Goal: Communication & Community: Connect with others

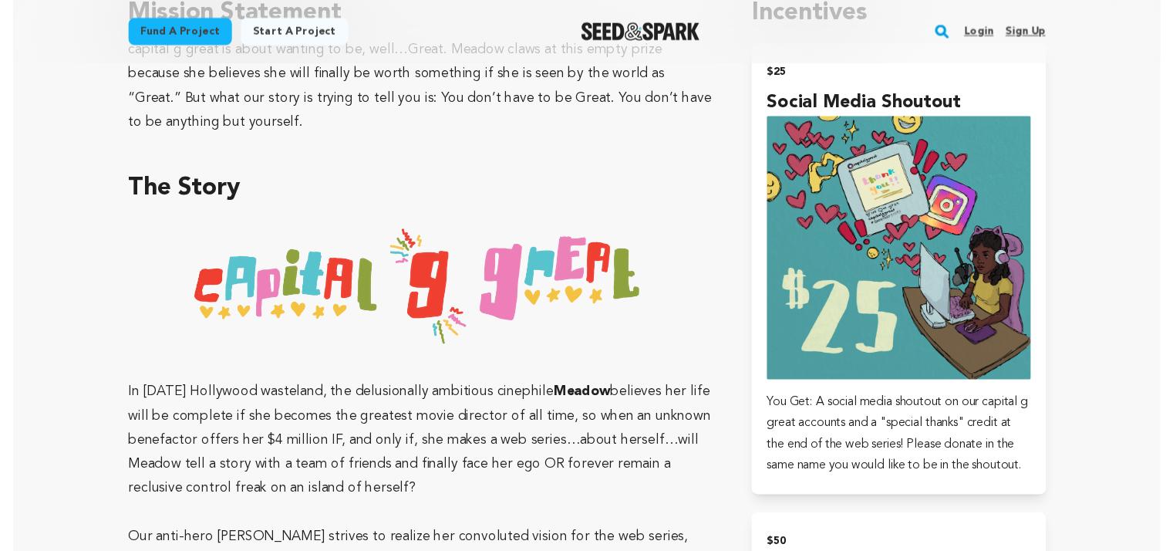
scroll to position [617, 0]
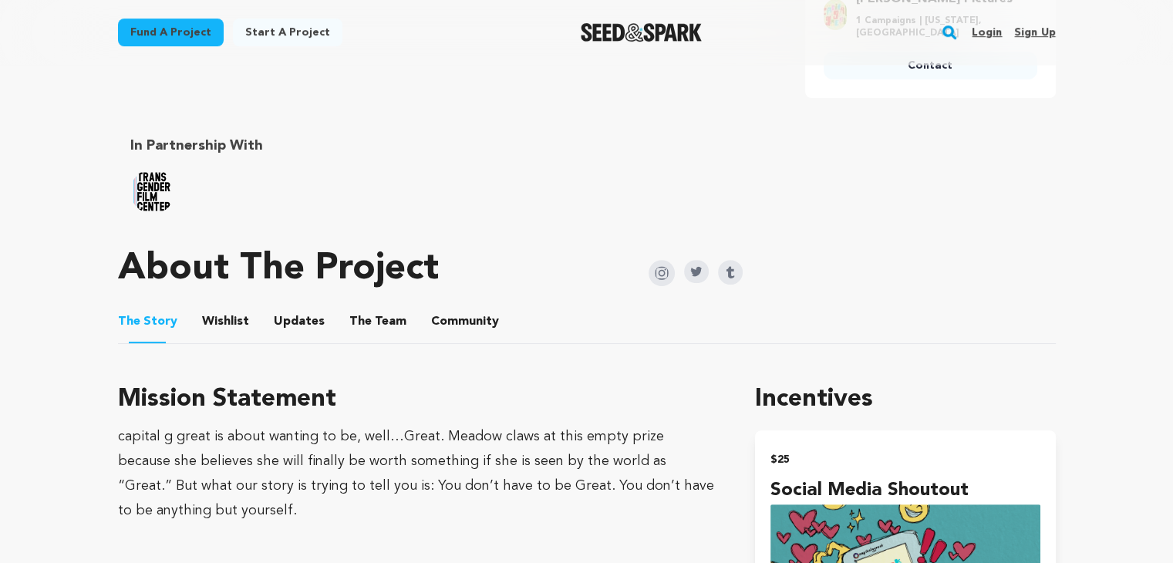
click at [435, 339] on li "Community Community" at bounding box center [465, 321] width 68 height 43
click at [454, 328] on button "Community" at bounding box center [465, 324] width 37 height 37
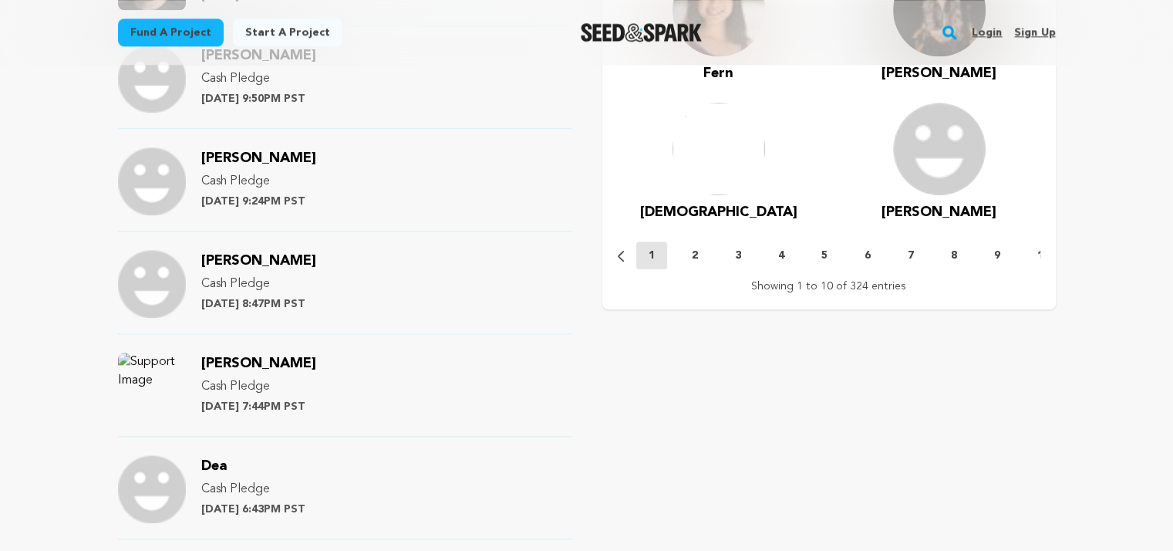
scroll to position [1311, 0]
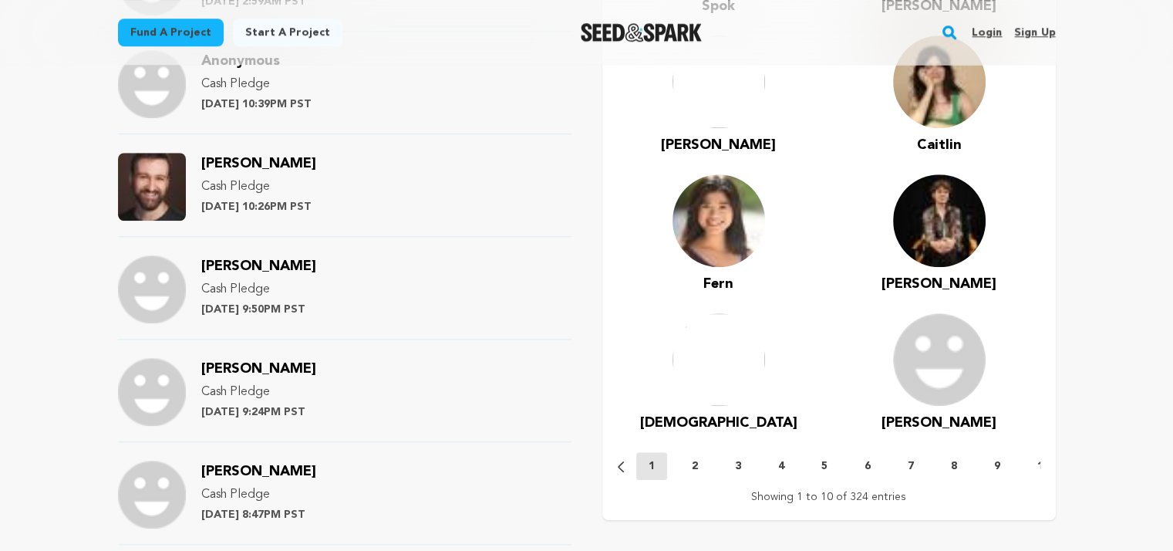
click at [268, 162] on span "[PERSON_NAME]" at bounding box center [258, 164] width 115 height 14
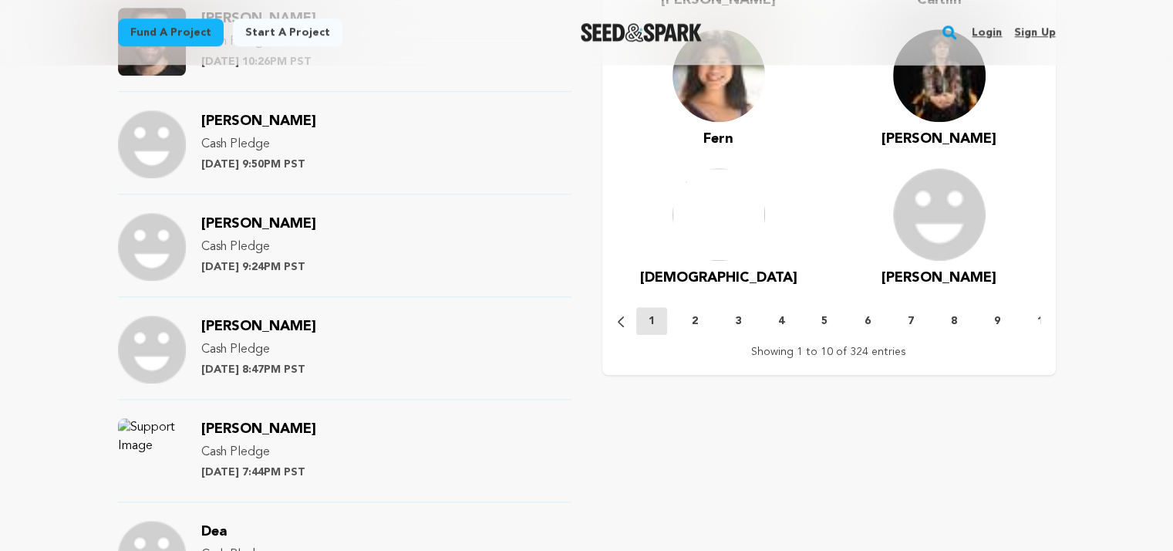
scroll to position [1697, 0]
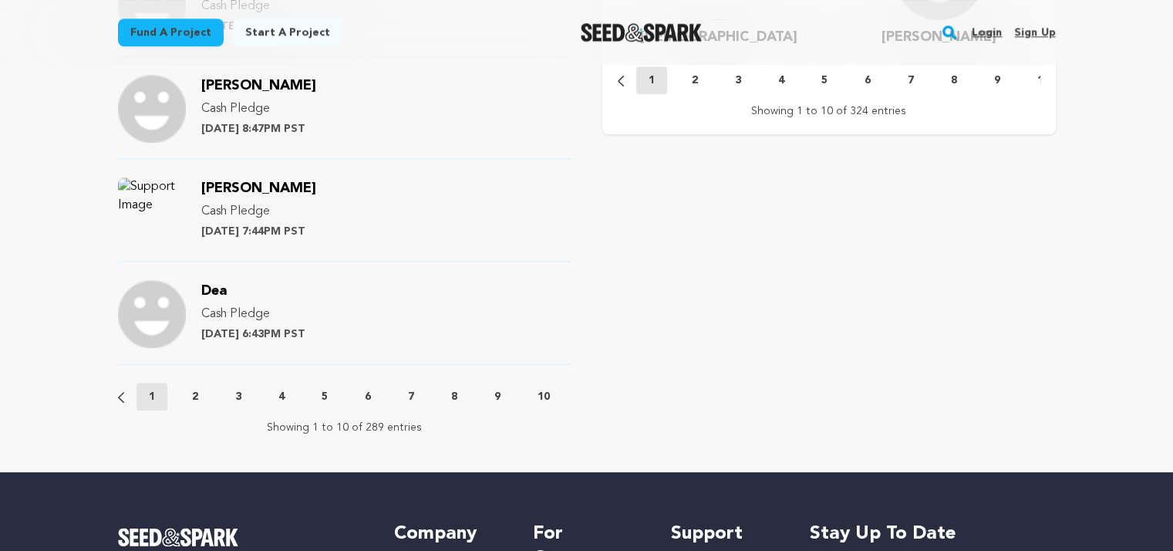
click at [187, 393] on button "2" at bounding box center [195, 396] width 31 height 15
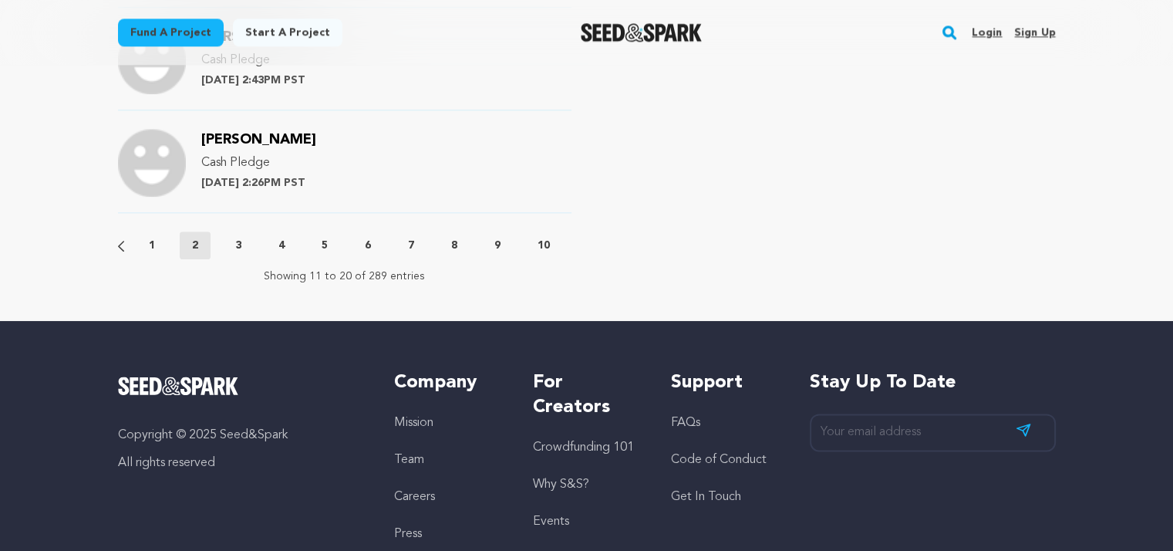
scroll to position [1851, 0]
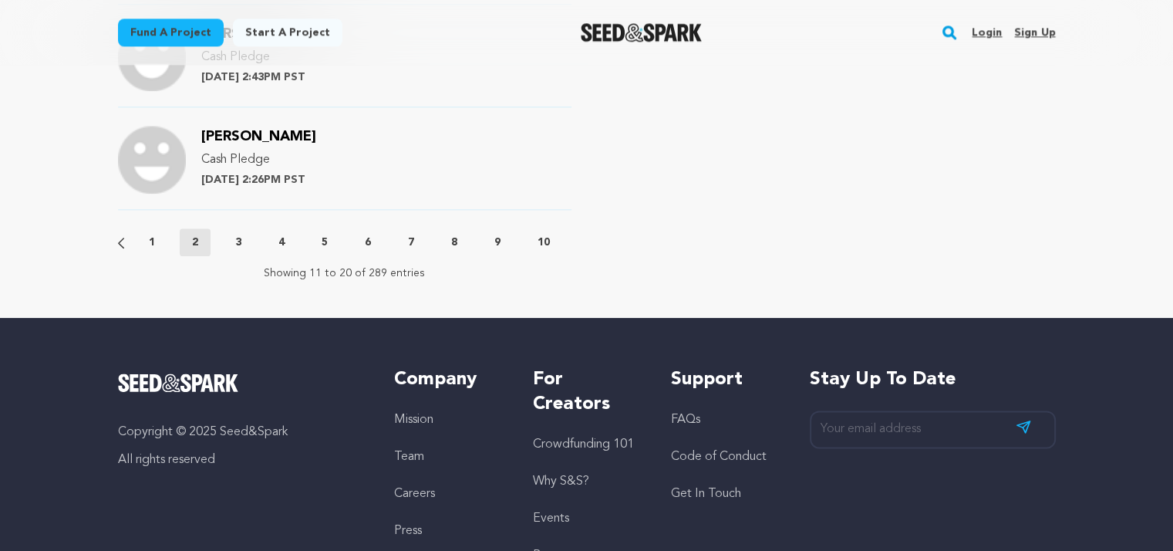
click at [241, 231] on div "Previous 1 2 3 4 5 6 7 8 9 10 11 12 13 14 15 16 17 18 19 20 21 22 23 24 25 26 2…" at bounding box center [345, 242] width 454 height 28
click at [242, 241] on button "3" at bounding box center [238, 241] width 31 height 15
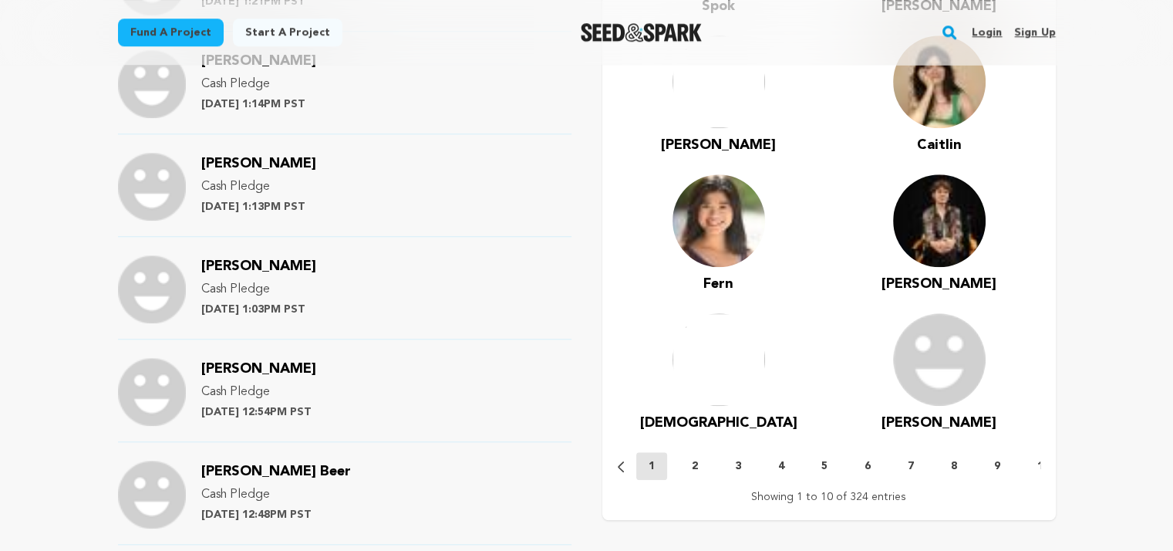
scroll to position [1774, 0]
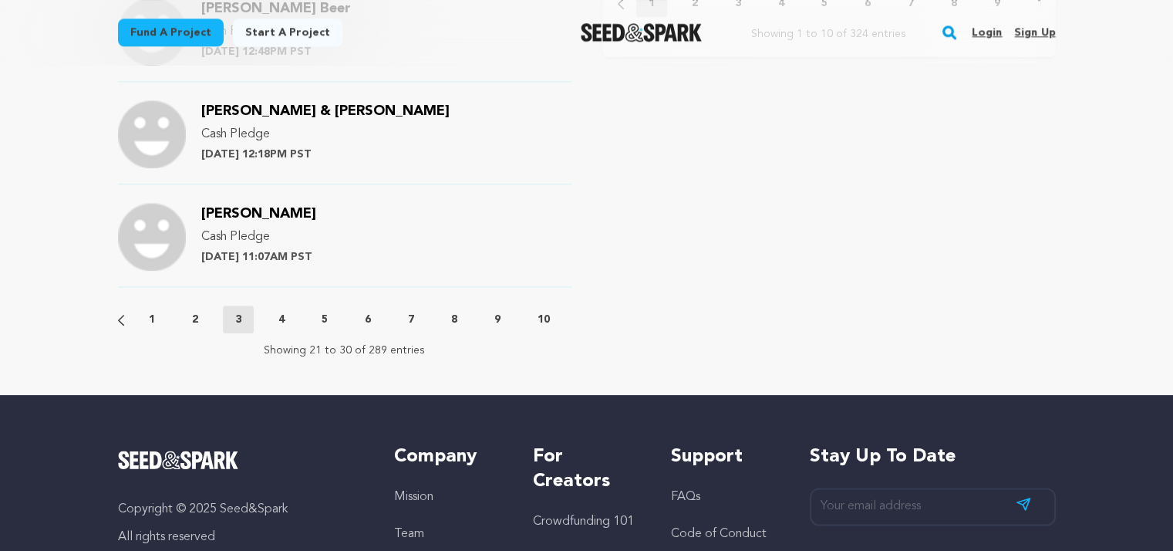
click at [278, 321] on p "4" at bounding box center [281, 319] width 6 height 15
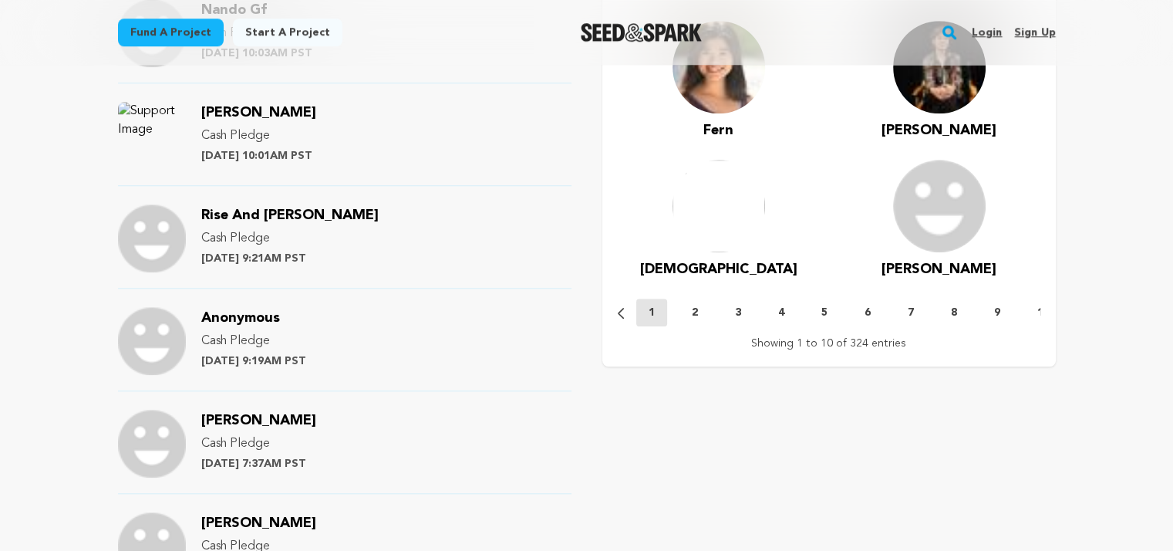
scroll to position [1620, 0]
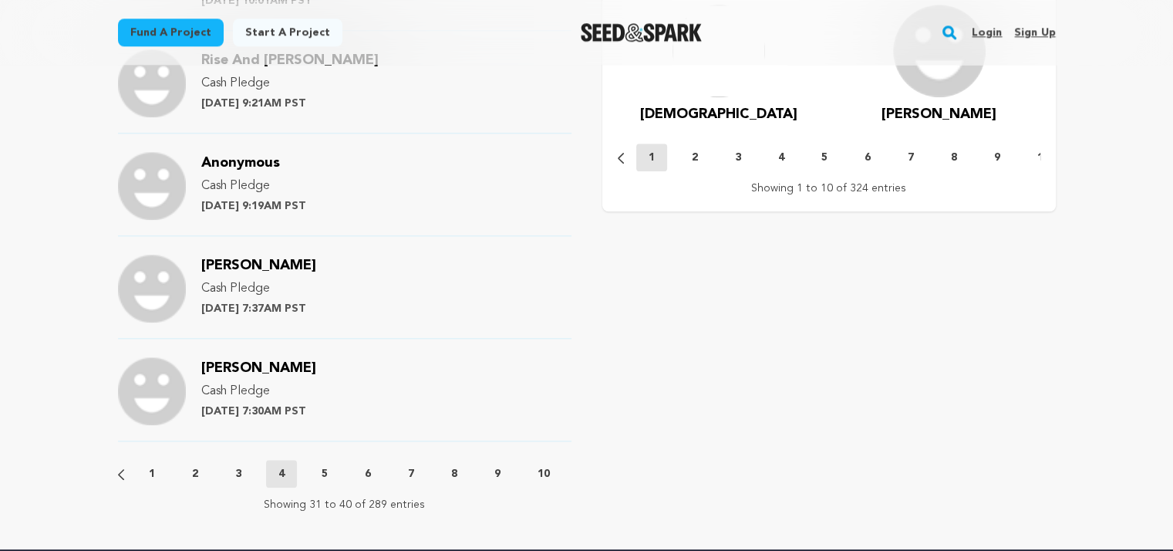
click at [312, 474] on button "5" at bounding box center [324, 473] width 31 height 15
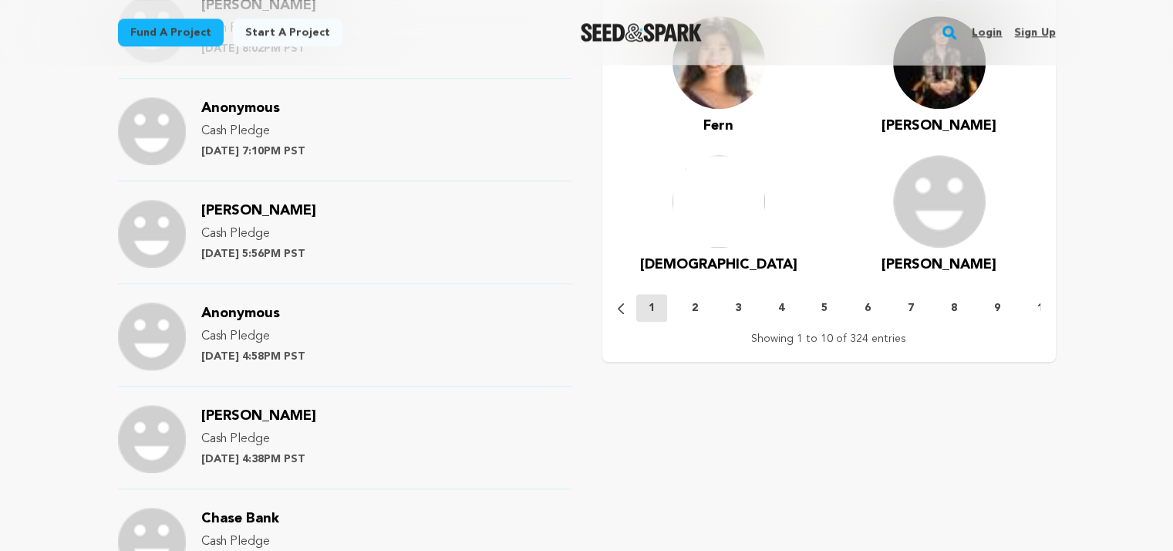
scroll to position [1697, 0]
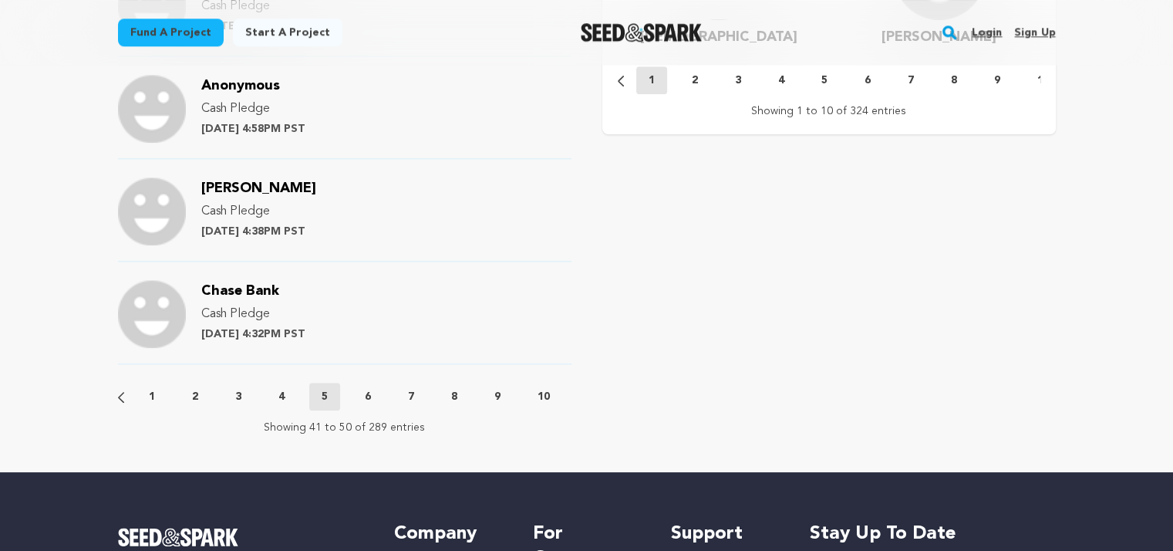
click at [361, 393] on button "6" at bounding box center [367, 396] width 31 height 15
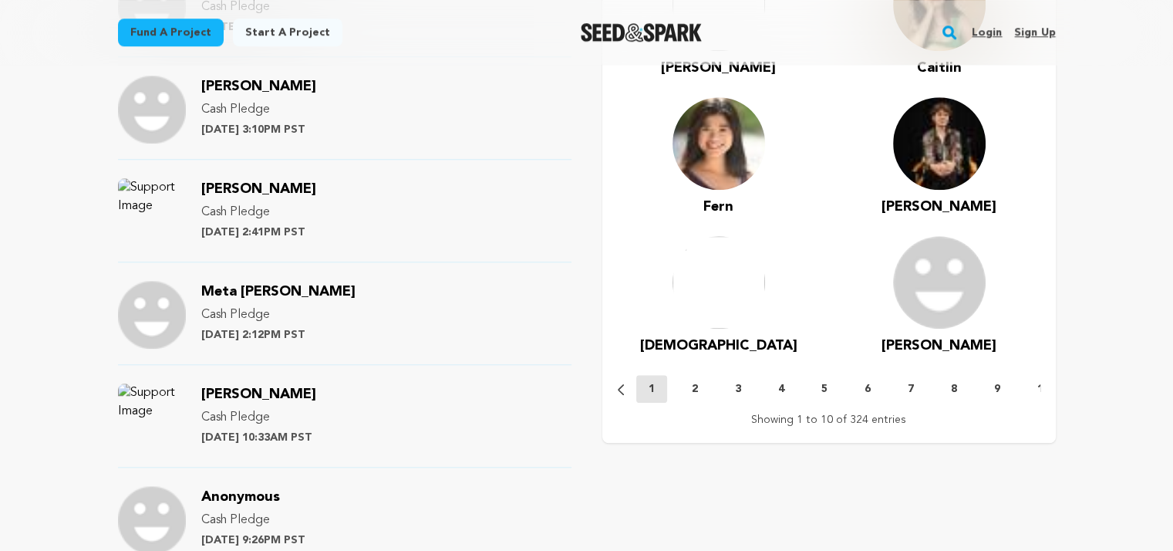
scroll to position [1774, 0]
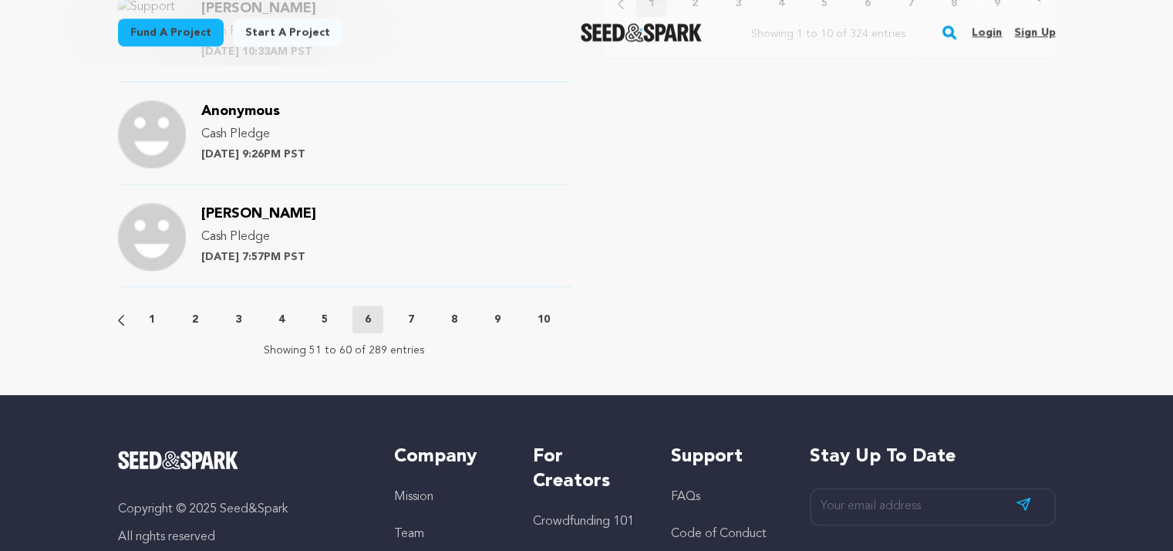
click at [400, 312] on button "7" at bounding box center [411, 319] width 31 height 15
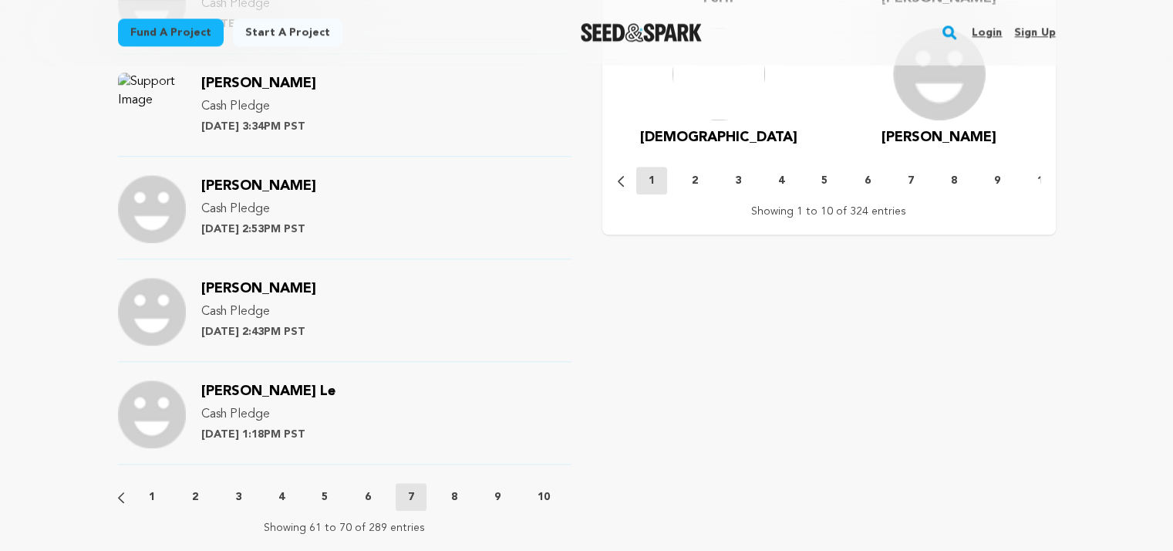
scroll to position [1851, 0]
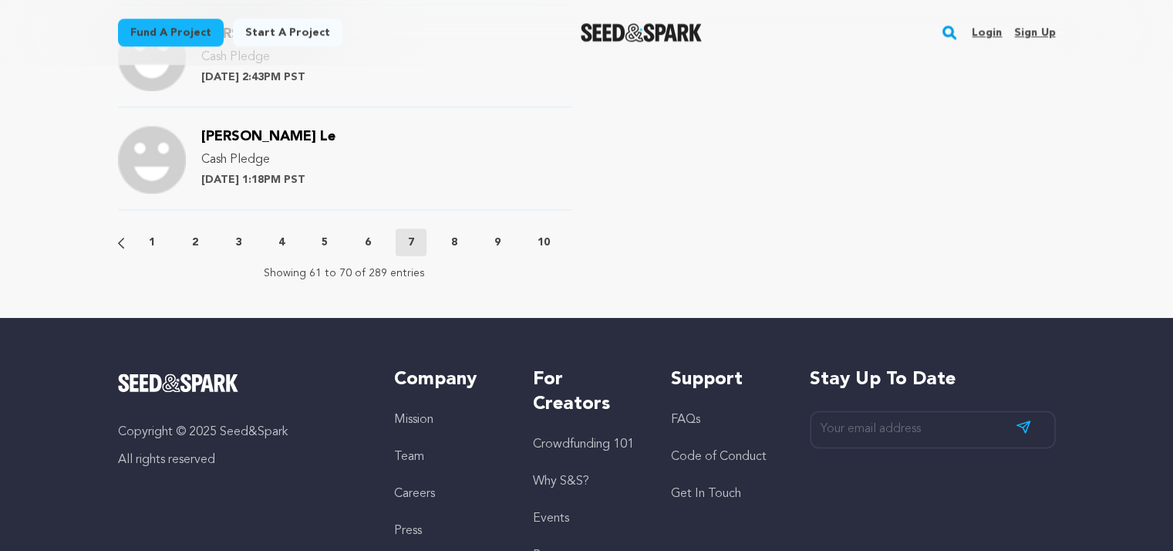
click at [450, 246] on button "8" at bounding box center [454, 241] width 31 height 15
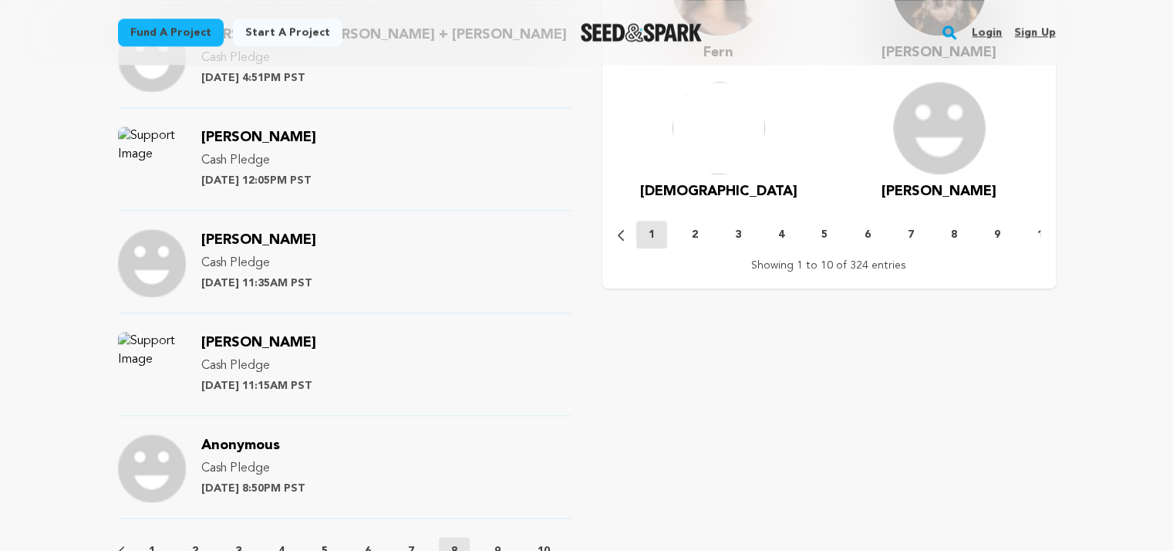
scroll to position [1928, 0]
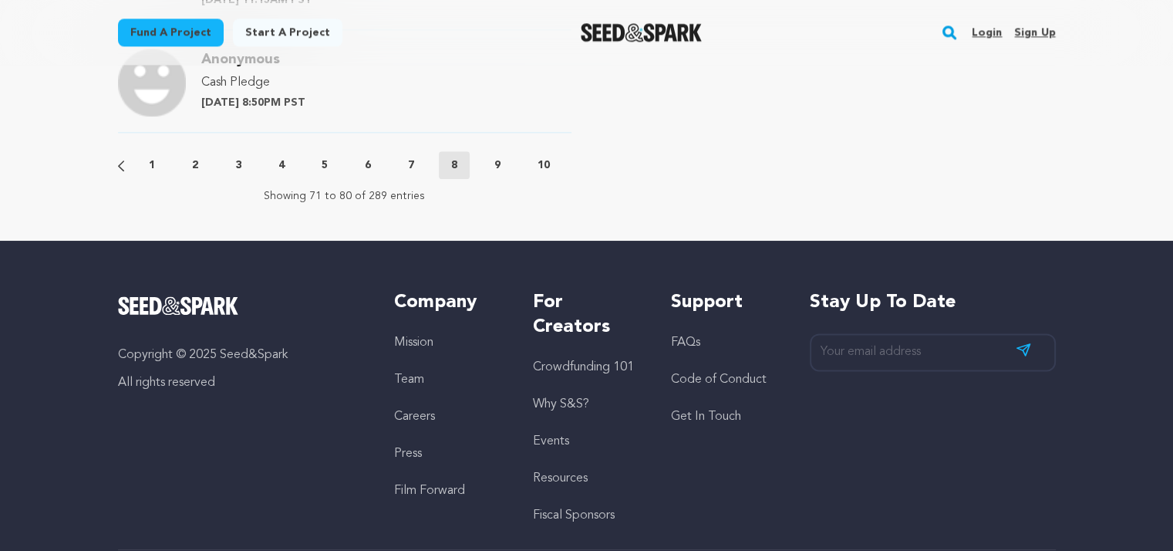
click at [490, 161] on button "9" at bounding box center [497, 164] width 31 height 15
click at [549, 163] on p "10" at bounding box center [544, 164] width 12 height 15
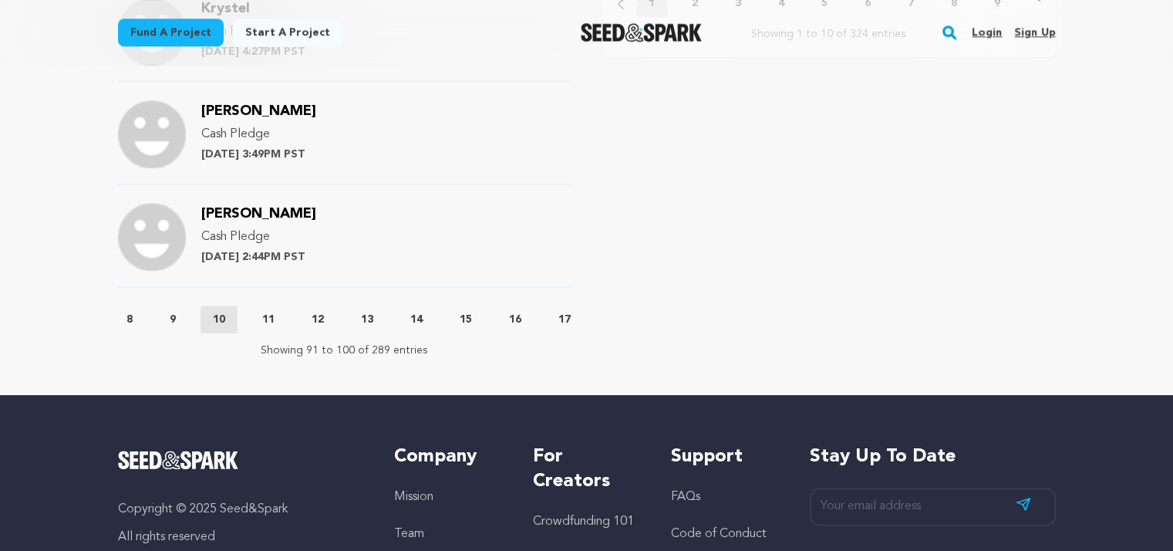
scroll to position [0, 348]
click at [255, 323] on button "11" at bounding box center [245, 319] width 37 height 15
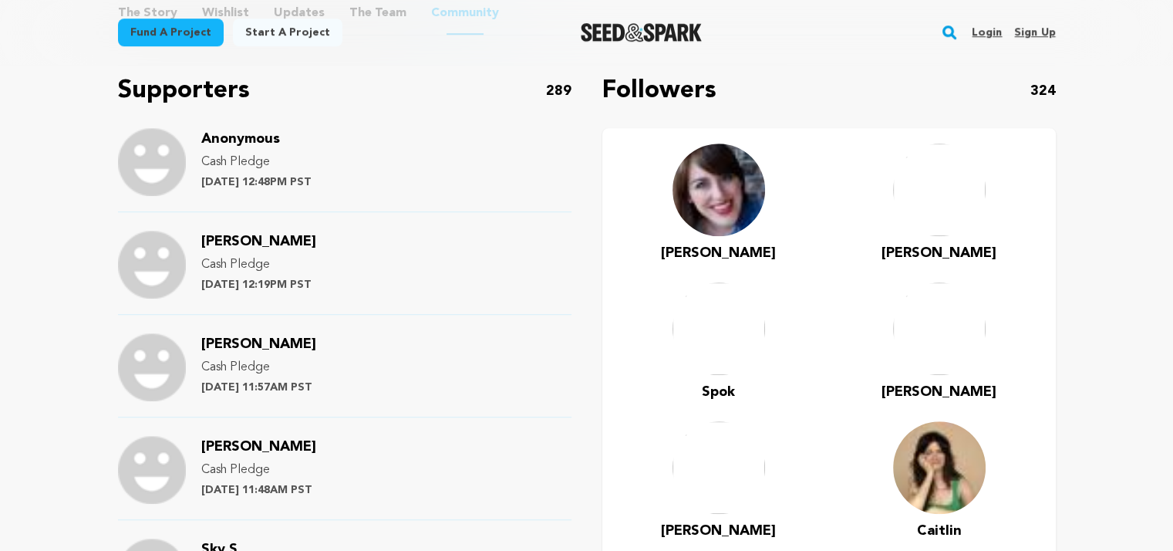
scroll to position [1543, 0]
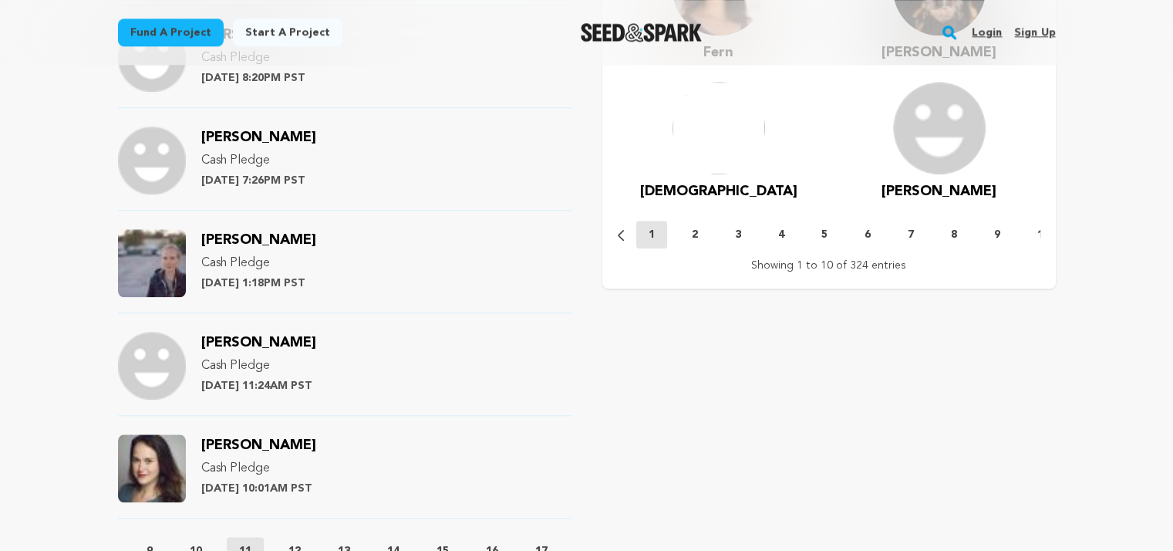
click at [316, 240] on span "Mira Lippold-Johnson" at bounding box center [258, 240] width 115 height 14
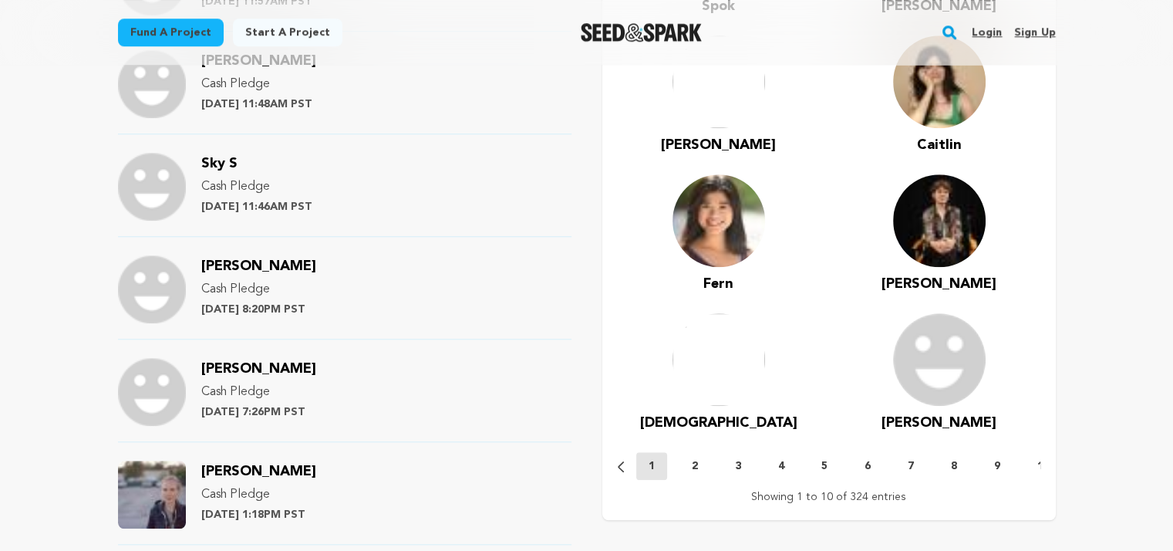
scroll to position [1697, 0]
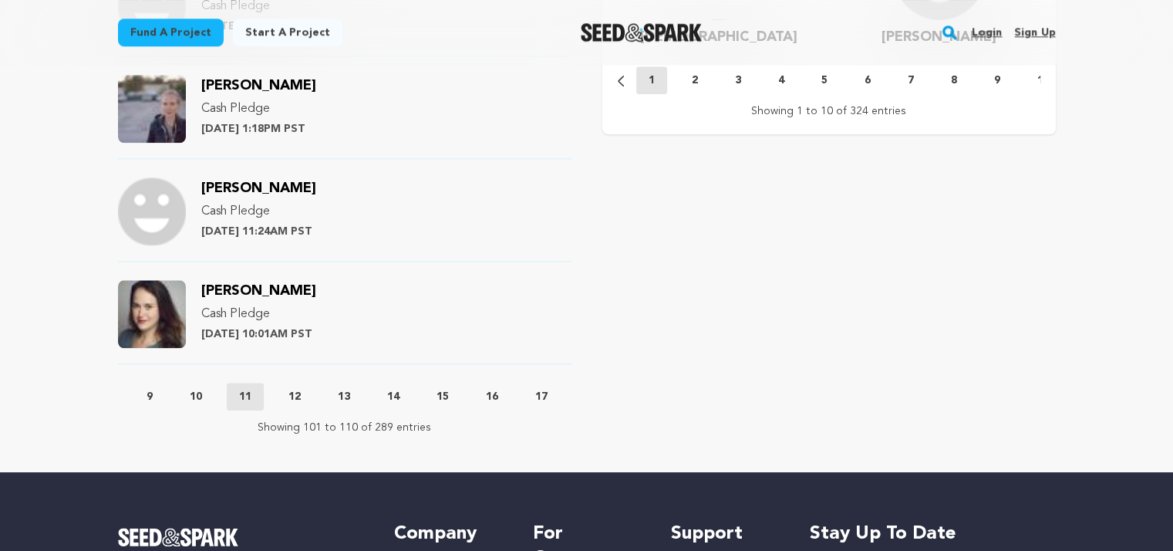
click at [289, 288] on span "Shannon GIbbs" at bounding box center [258, 291] width 115 height 14
click at [300, 393] on p "12" at bounding box center [294, 396] width 12 height 15
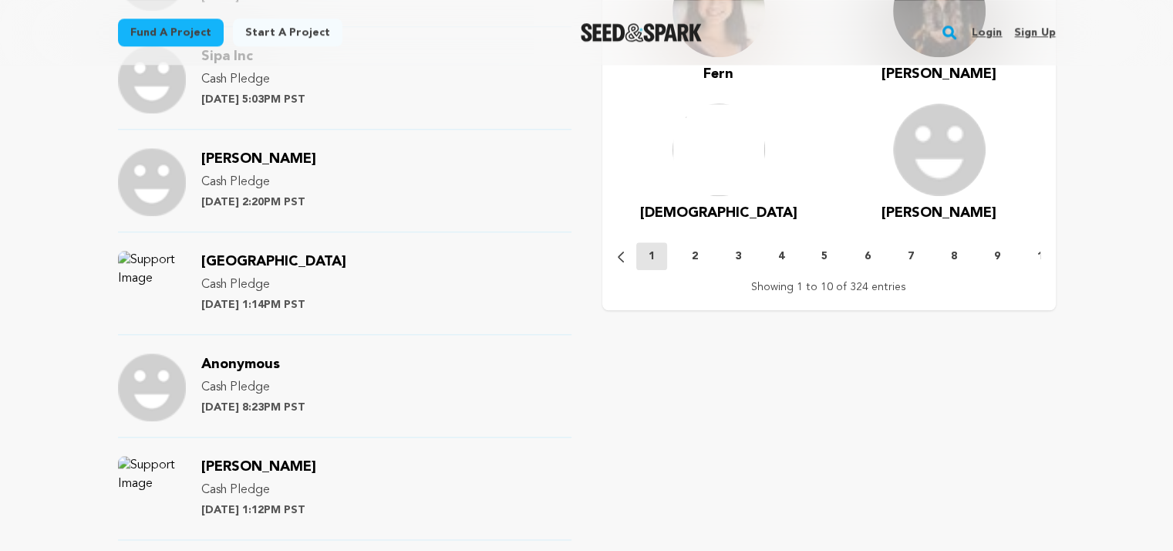
scroll to position [1774, 0]
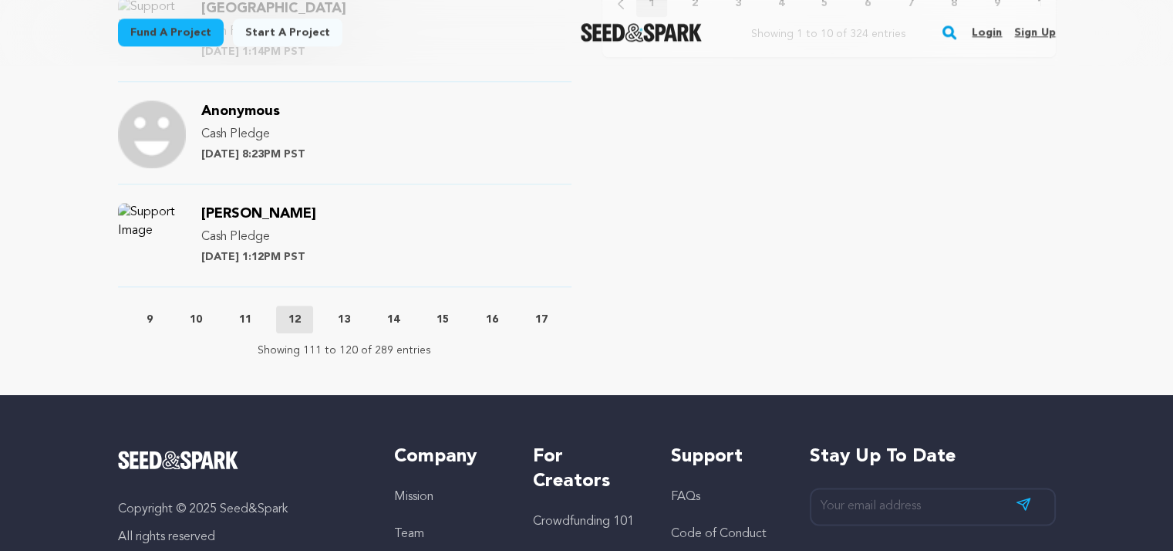
click at [350, 316] on p "13" at bounding box center [344, 319] width 12 height 15
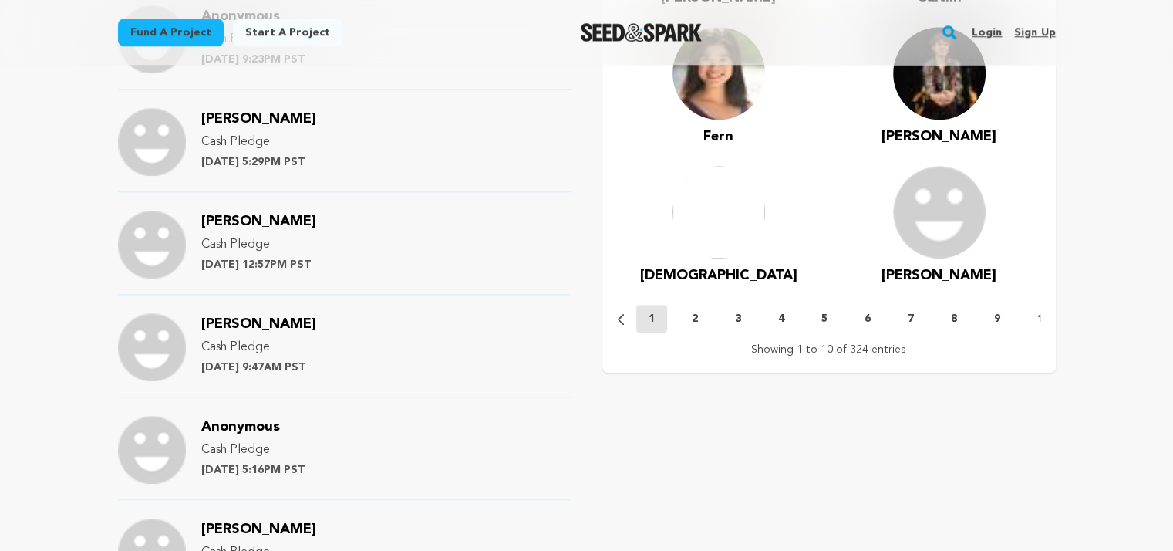
scroll to position [1620, 0]
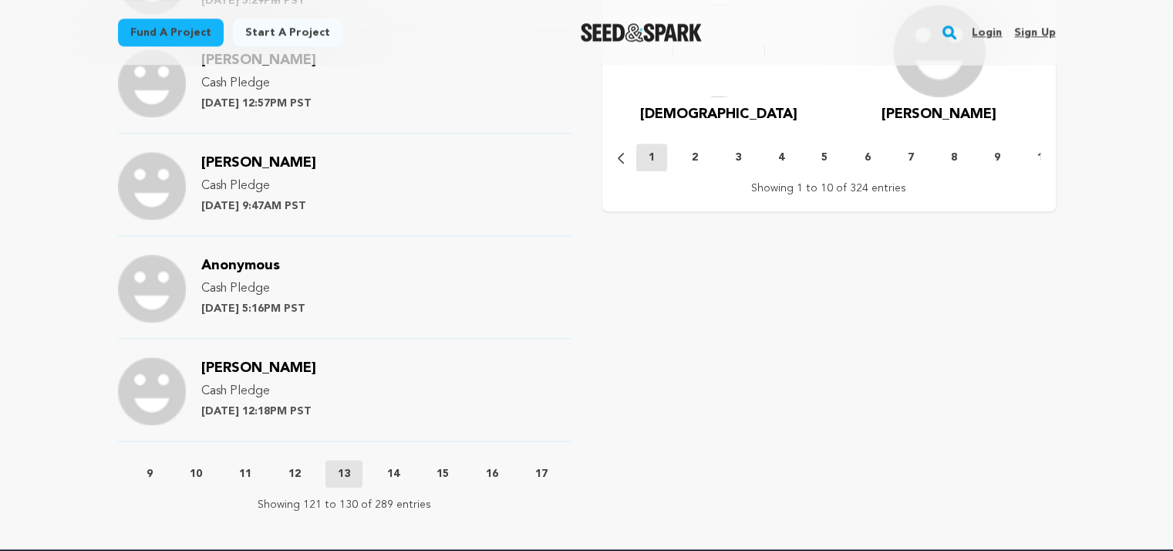
click at [407, 467] on button "14" at bounding box center [393, 473] width 37 height 15
click at [440, 467] on p "15" at bounding box center [443, 473] width 12 height 15
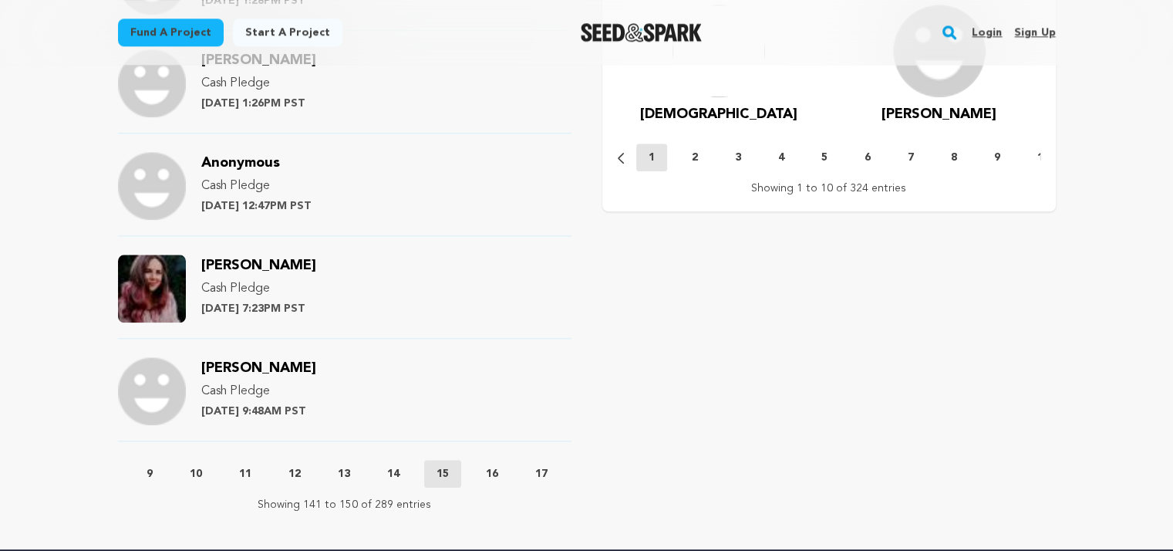
click at [248, 264] on span "Allex Tarr" at bounding box center [258, 265] width 115 height 14
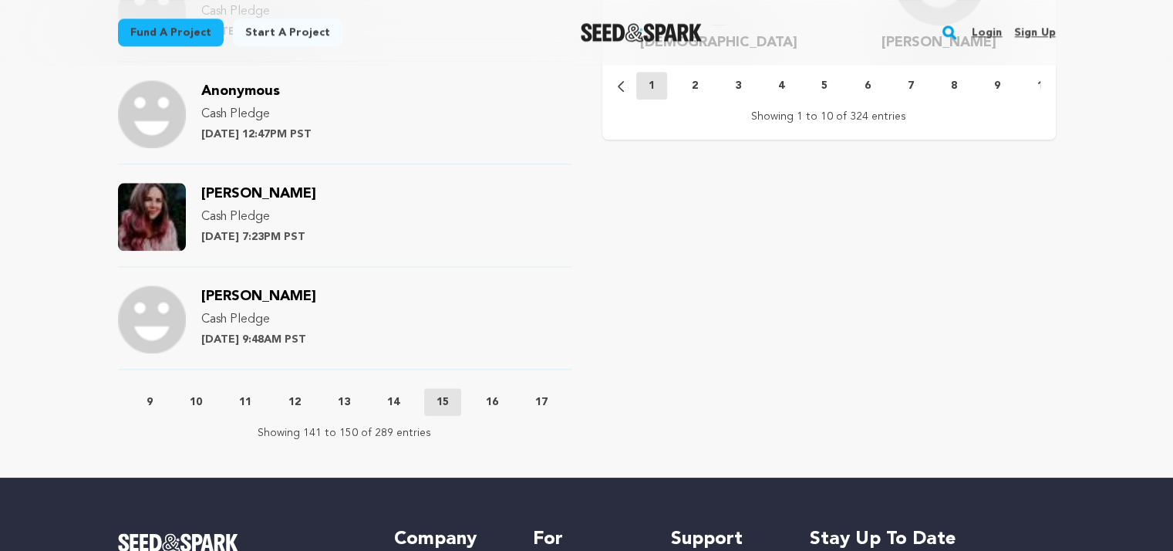
scroll to position [1697, 0]
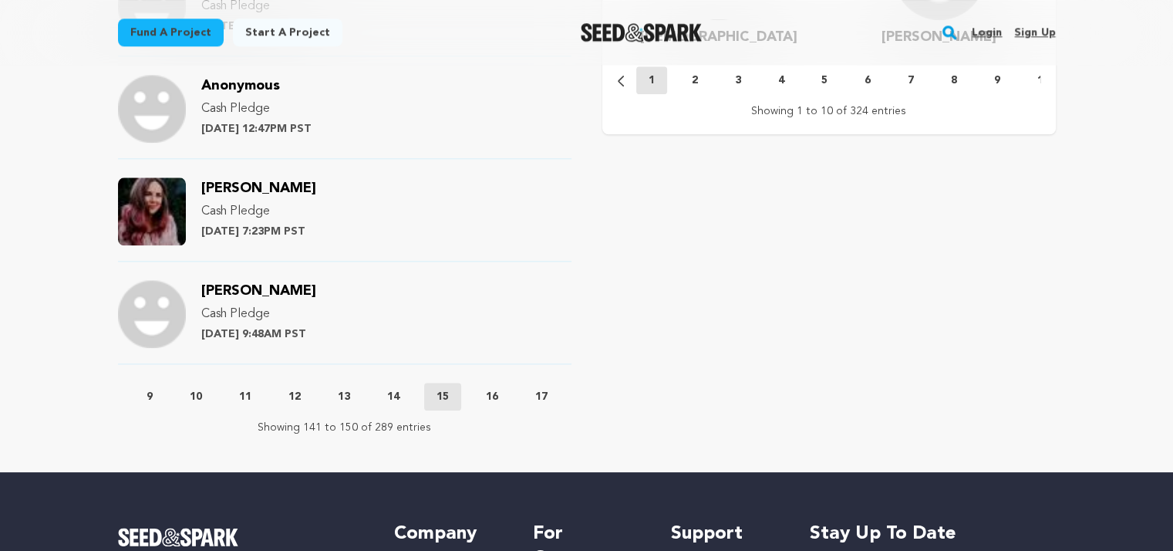
click at [487, 392] on button "16" at bounding box center [492, 396] width 37 height 15
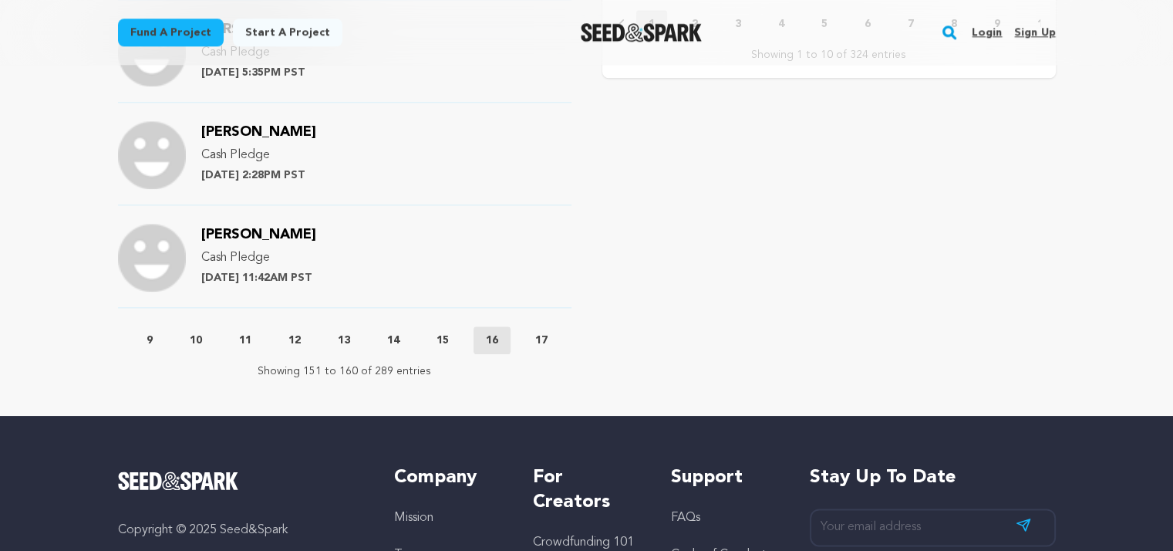
scroll to position [1774, 0]
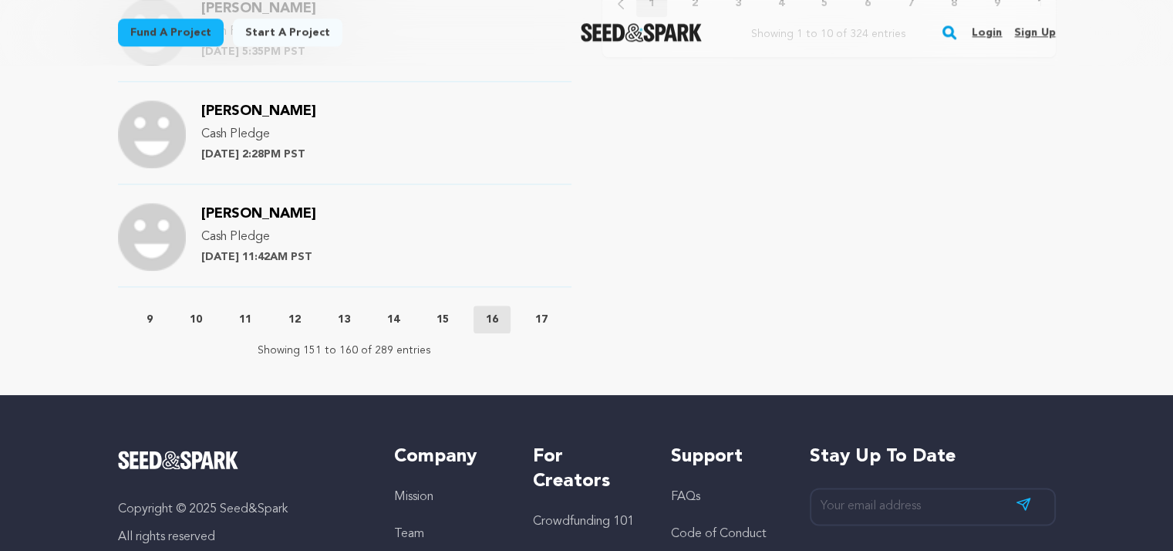
click at [547, 319] on p "17" at bounding box center [541, 319] width 12 height 15
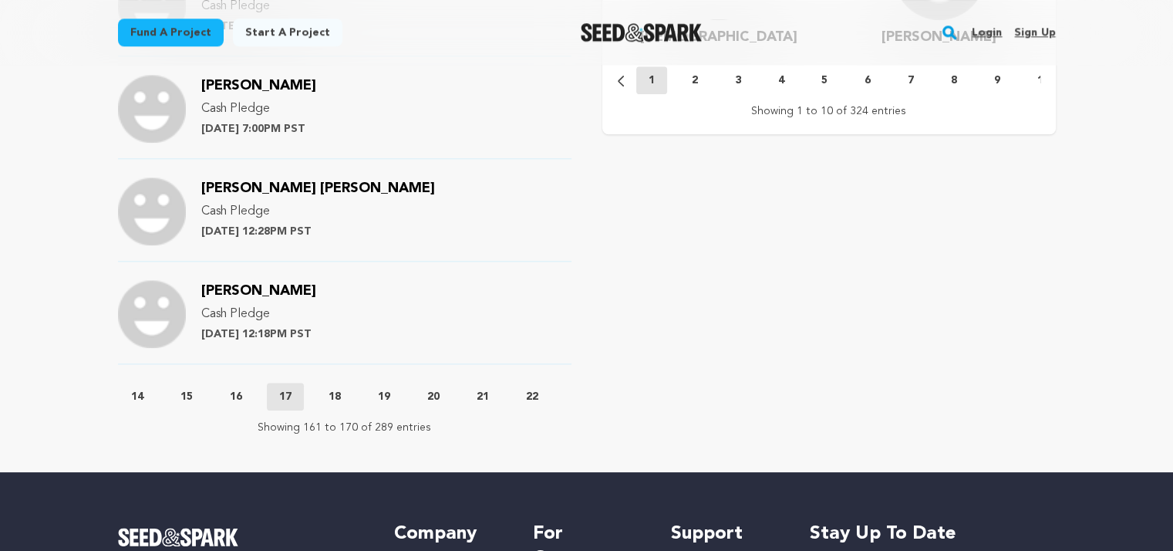
scroll to position [0, 639]
click at [314, 397] on button "18" at bounding box center [300, 396] width 37 height 15
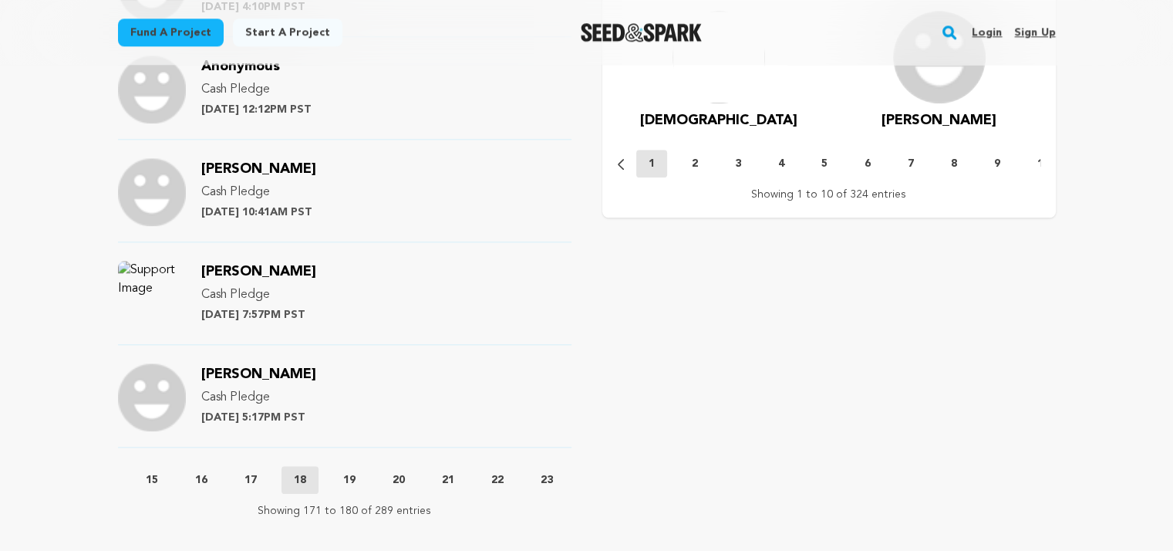
scroll to position [1620, 0]
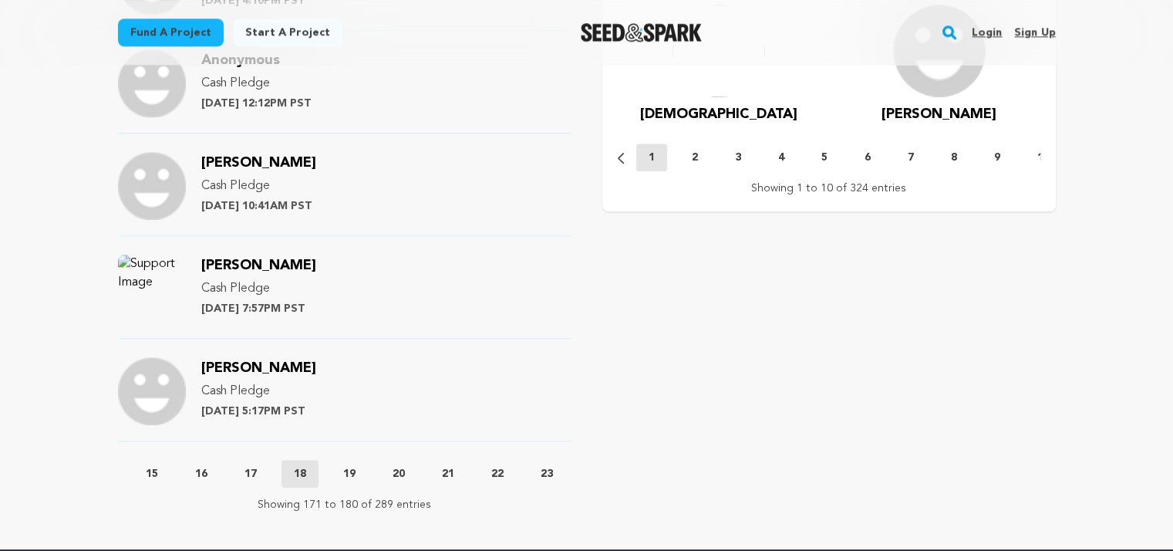
click at [356, 466] on p "19" at bounding box center [349, 473] width 12 height 15
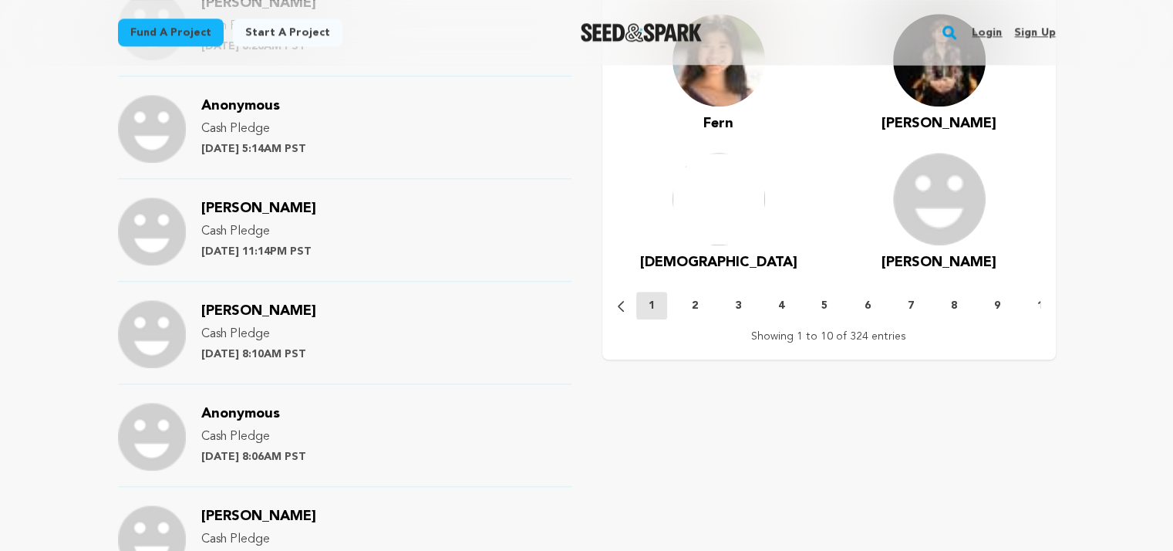
scroll to position [1774, 0]
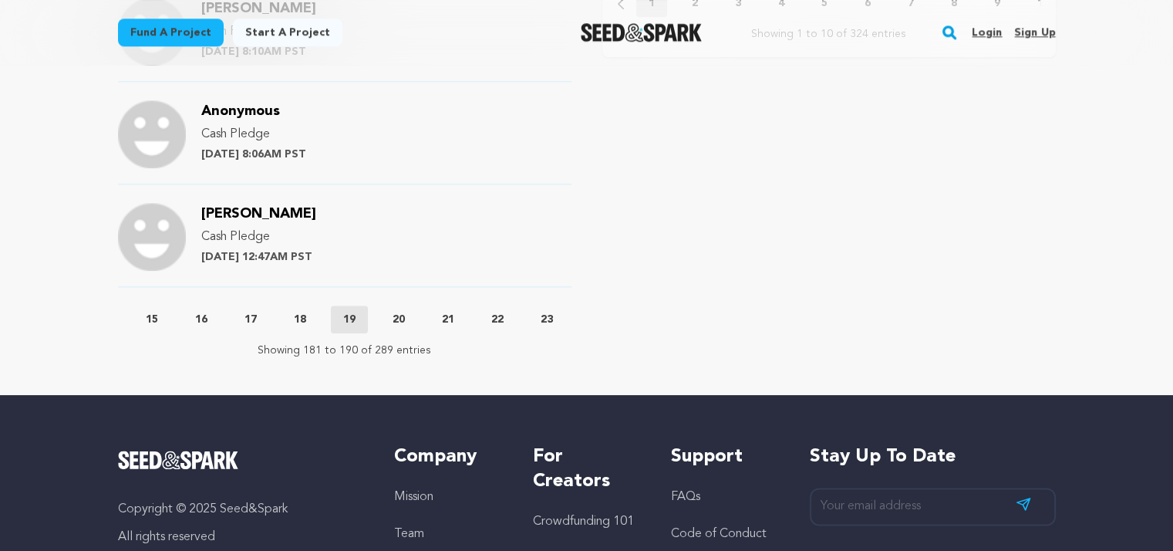
click at [398, 319] on p "20" at bounding box center [399, 319] width 12 height 15
click at [441, 315] on button "21" at bounding box center [448, 319] width 37 height 15
click at [504, 317] on p "22" at bounding box center [497, 319] width 12 height 15
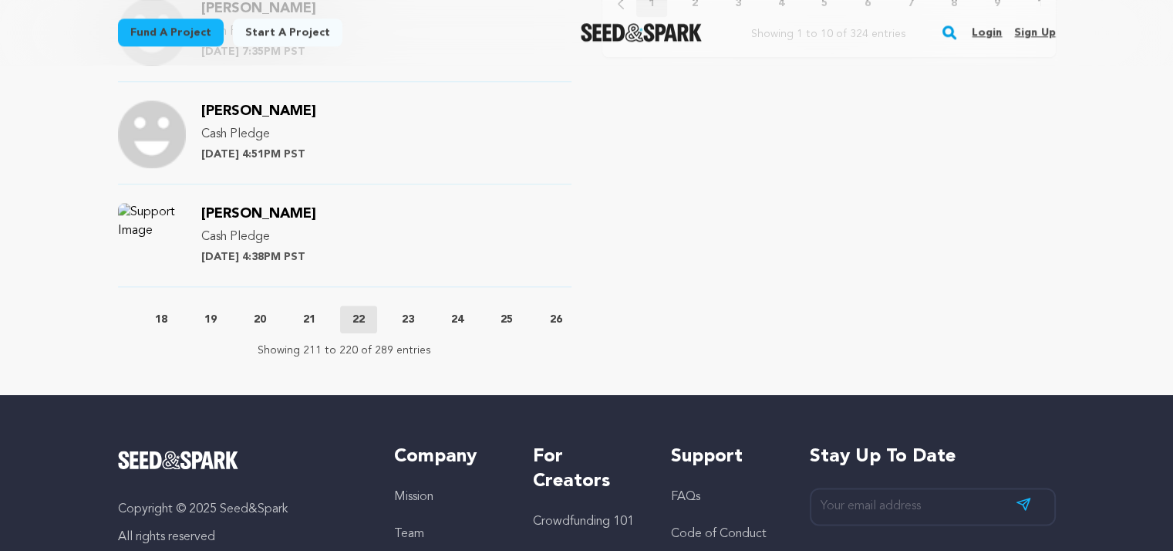
scroll to position [0, 957]
drag, startPoint x: 232, startPoint y: 312, endPoint x: 259, endPoint y: 307, distance: 27.4
click at [232, 312] on p "23" at bounding box center [238, 319] width 12 height 15
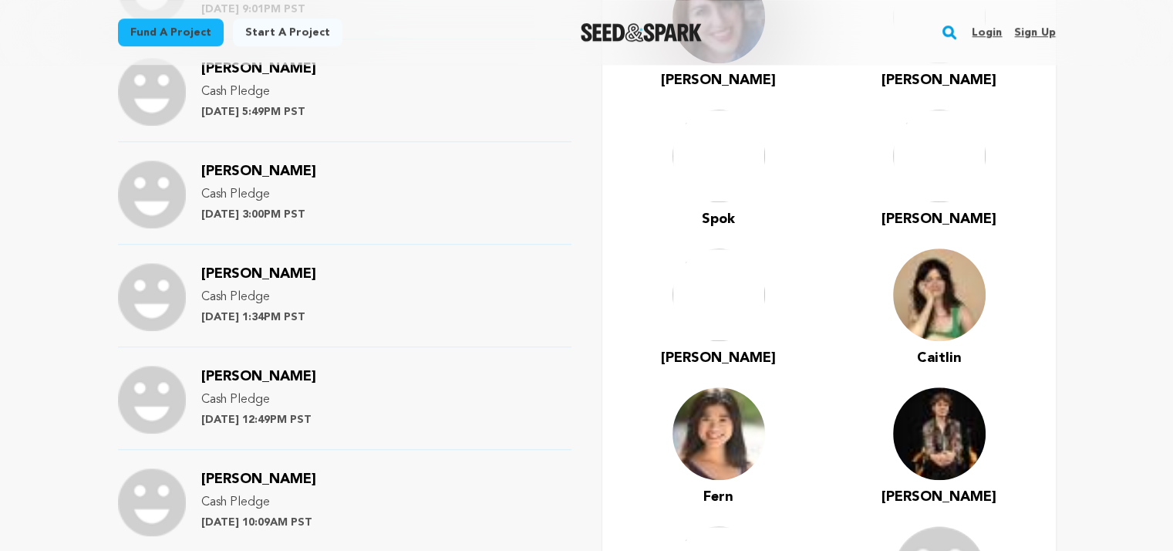
scroll to position [1311, 0]
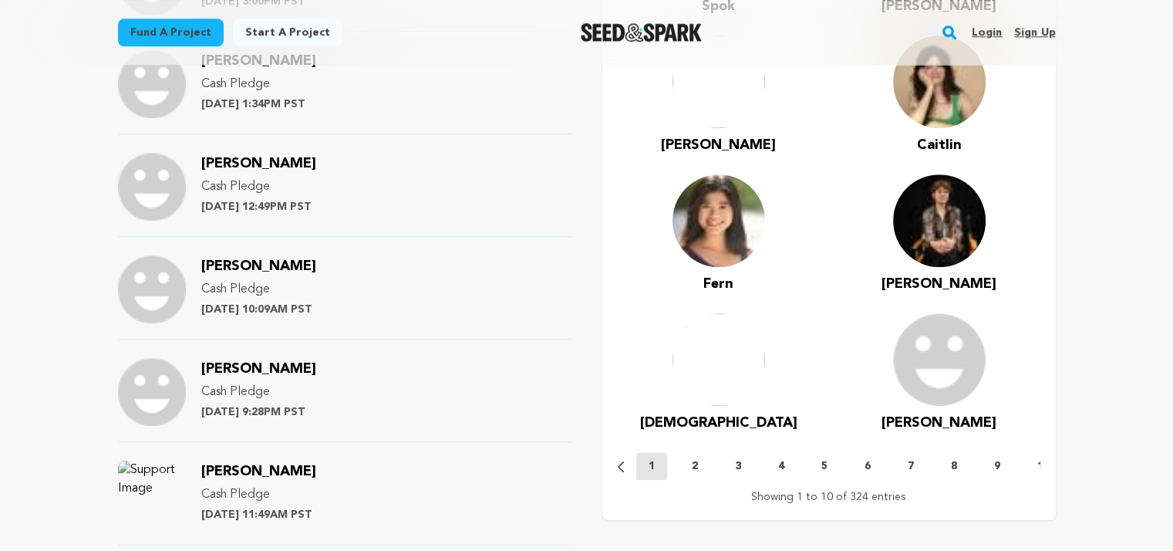
drag, startPoint x: 263, startPoint y: 270, endPoint x: 88, endPoint y: 294, distance: 176.7
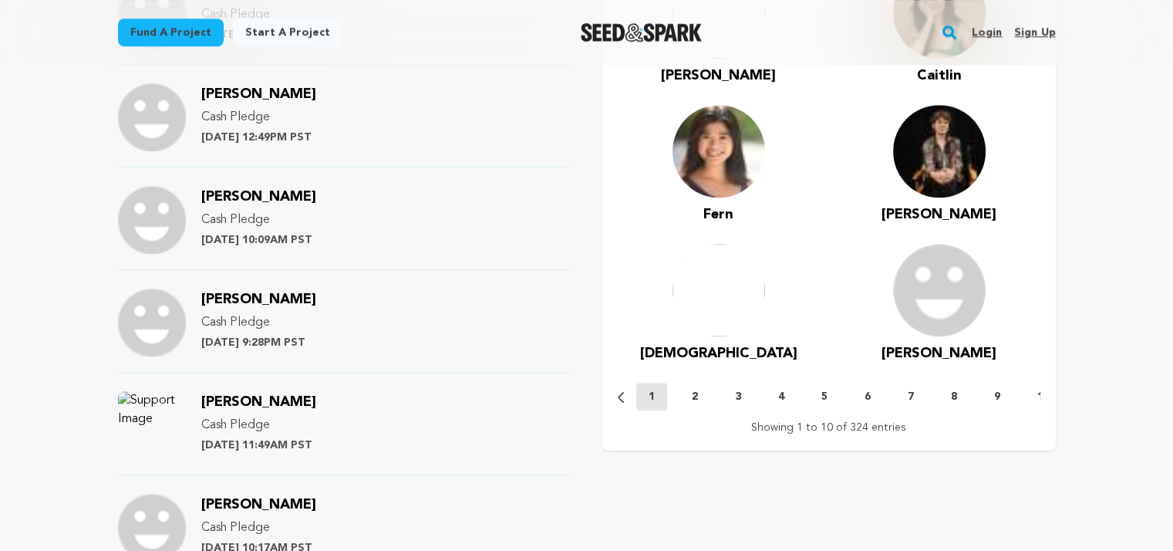
scroll to position [1620, 0]
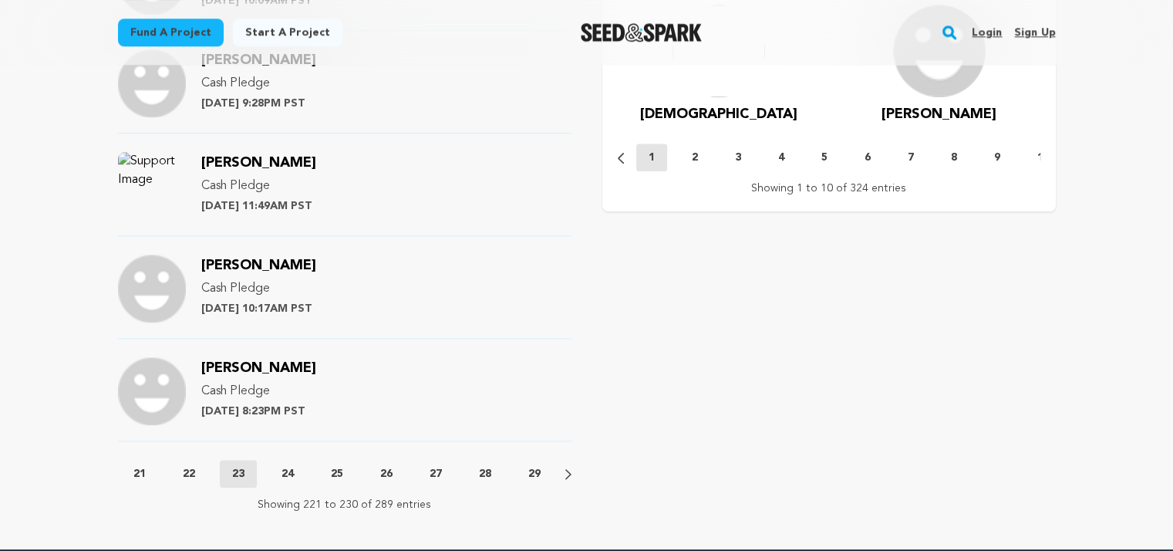
click at [292, 470] on button "24" at bounding box center [287, 473] width 37 height 15
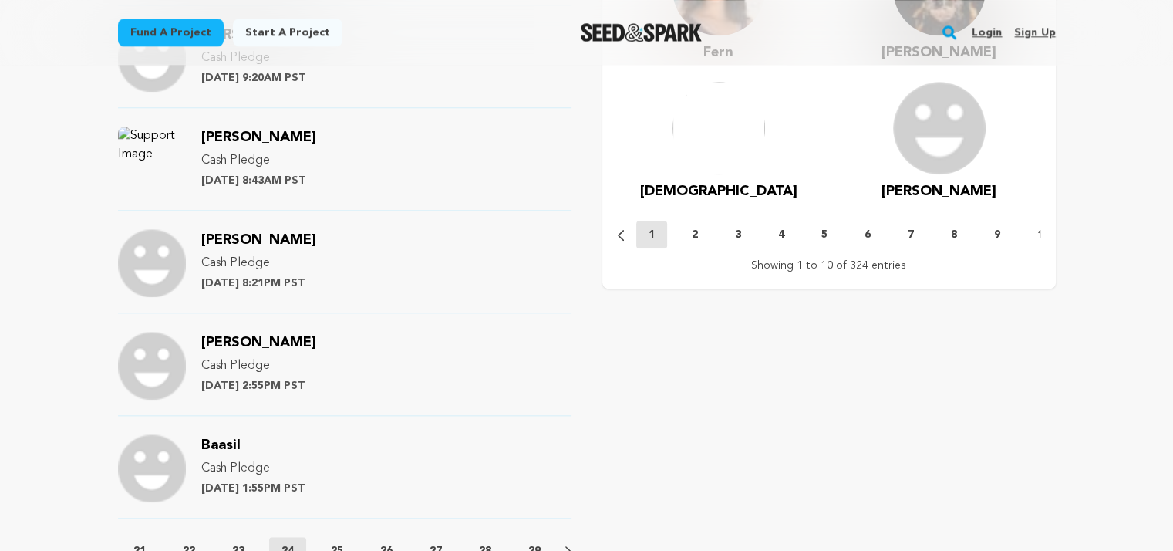
scroll to position [1774, 0]
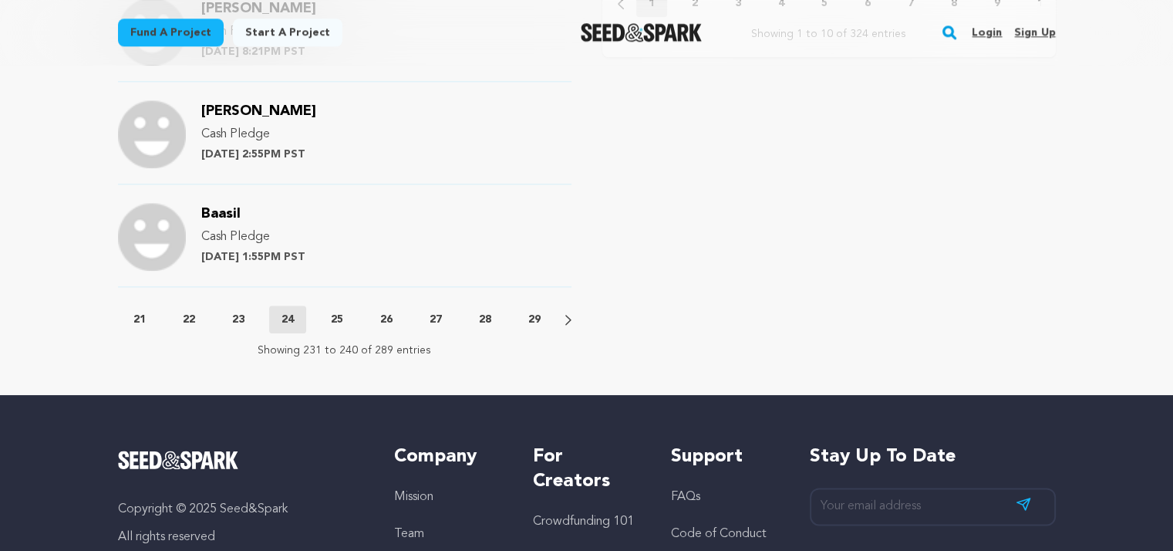
click at [336, 312] on p "25" at bounding box center [337, 319] width 12 height 15
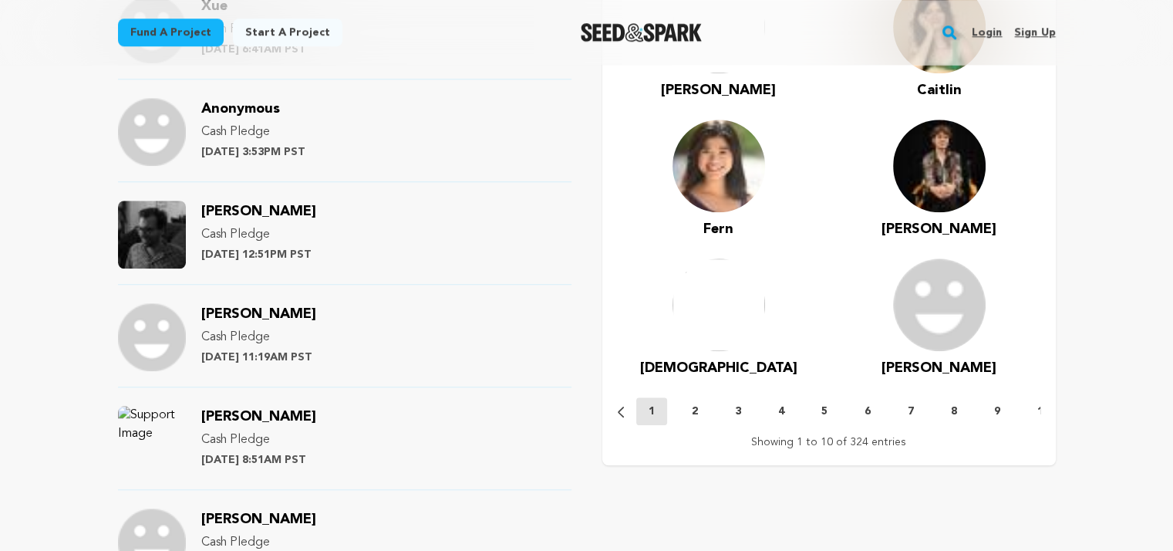
scroll to position [1388, 0]
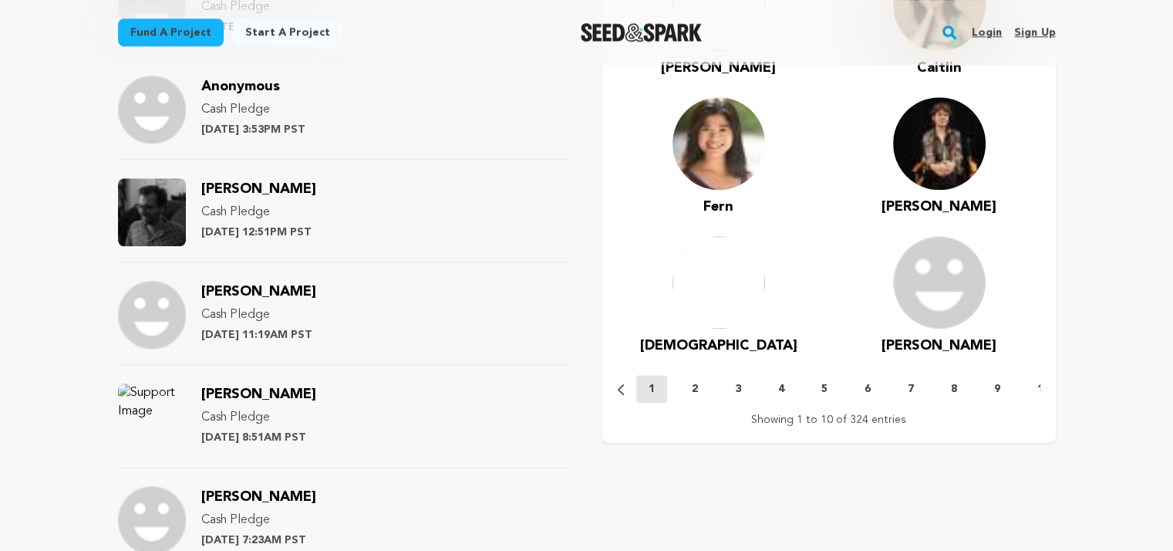
drag, startPoint x: 268, startPoint y: 191, endPoint x: 295, endPoint y: 160, distance: 41.0
click at [268, 191] on span "[PERSON_NAME]" at bounding box center [258, 189] width 115 height 14
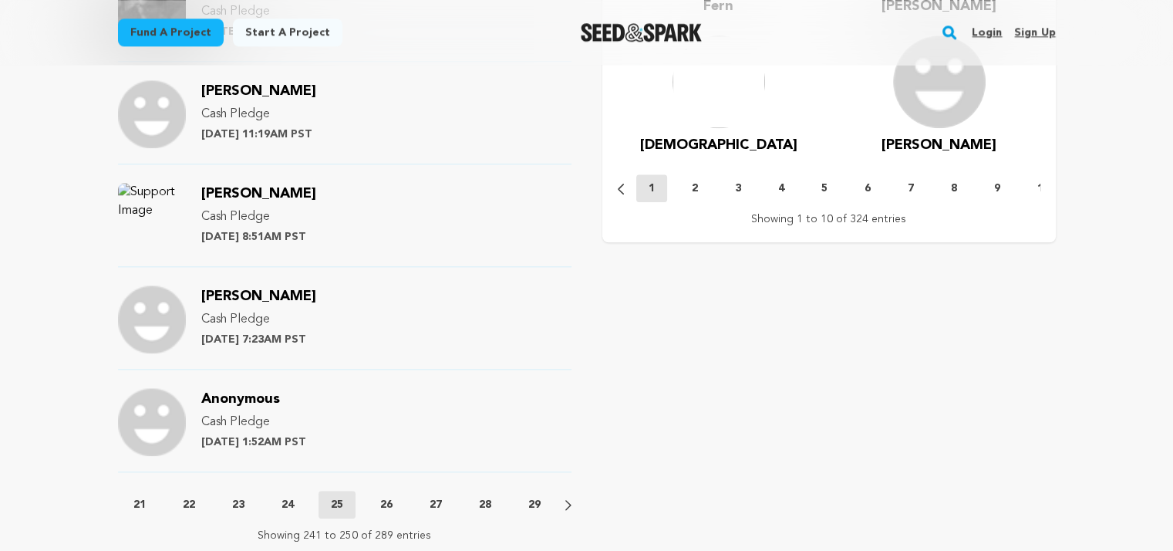
scroll to position [1774, 0]
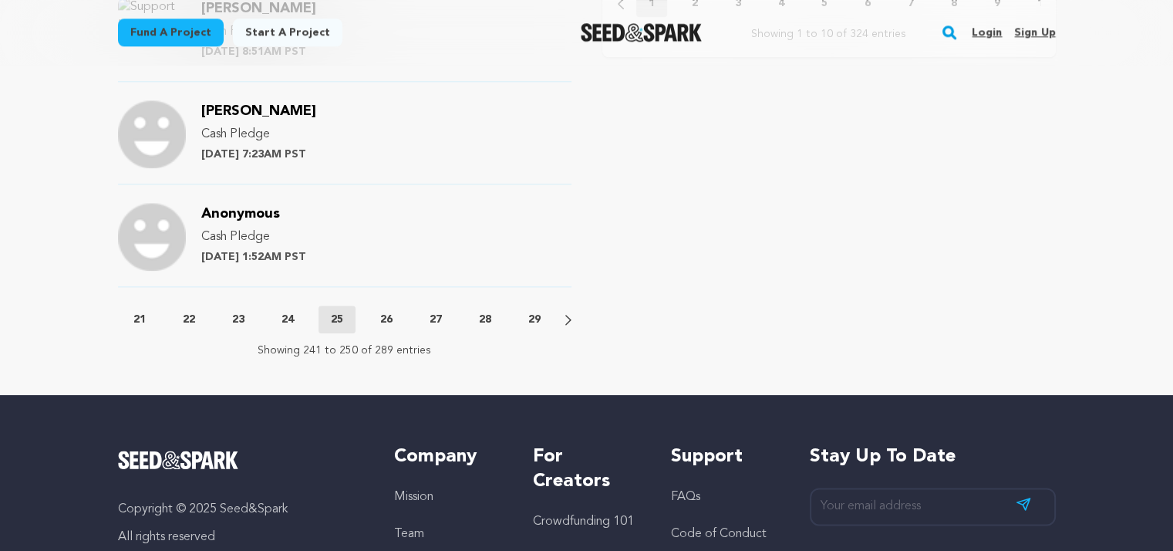
click at [390, 308] on div "Previous 1 2 3 4 5 6 7 8 9 10 11 12 13 14 15 16 17 18 19 20 21 22 23 24 25 26 2…" at bounding box center [345, 319] width 454 height 28
click at [388, 312] on p "26" at bounding box center [386, 319] width 12 height 15
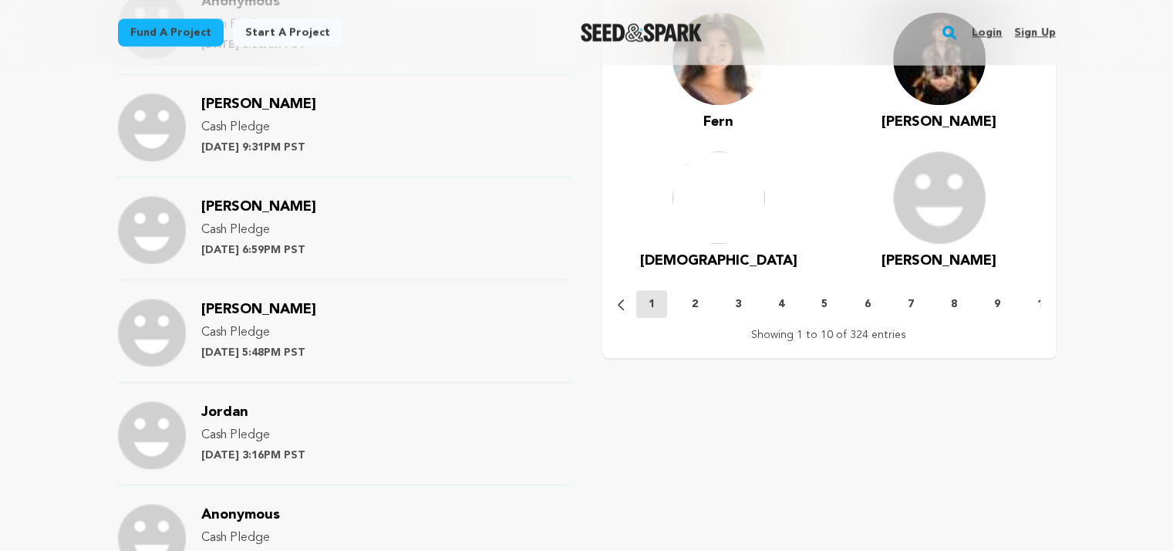
scroll to position [1620, 0]
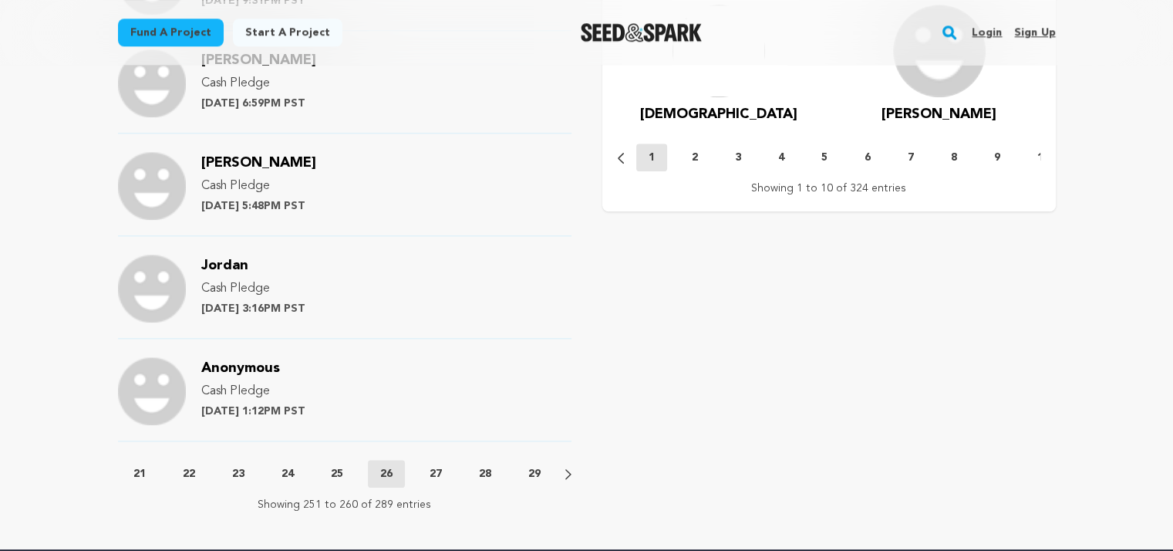
click at [438, 466] on p "27" at bounding box center [436, 473] width 12 height 15
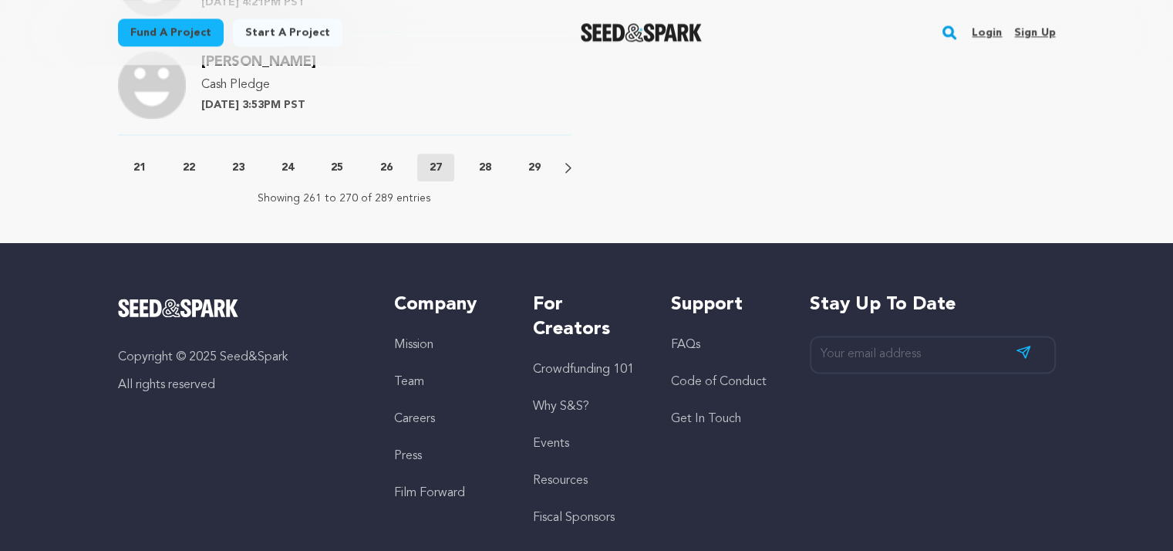
scroll to position [1928, 0]
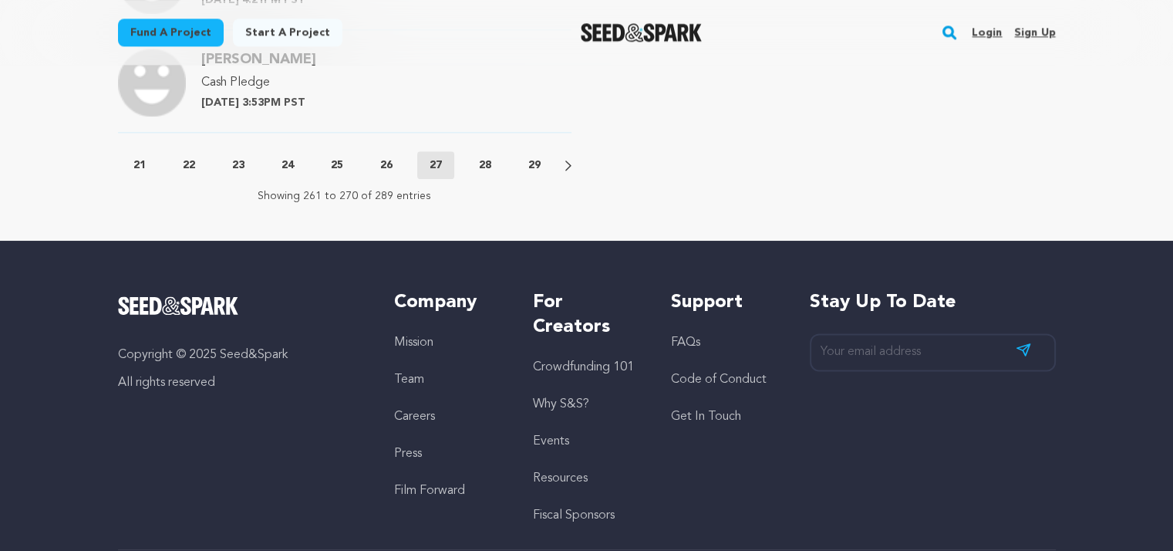
click at [484, 157] on p "28" at bounding box center [485, 164] width 12 height 15
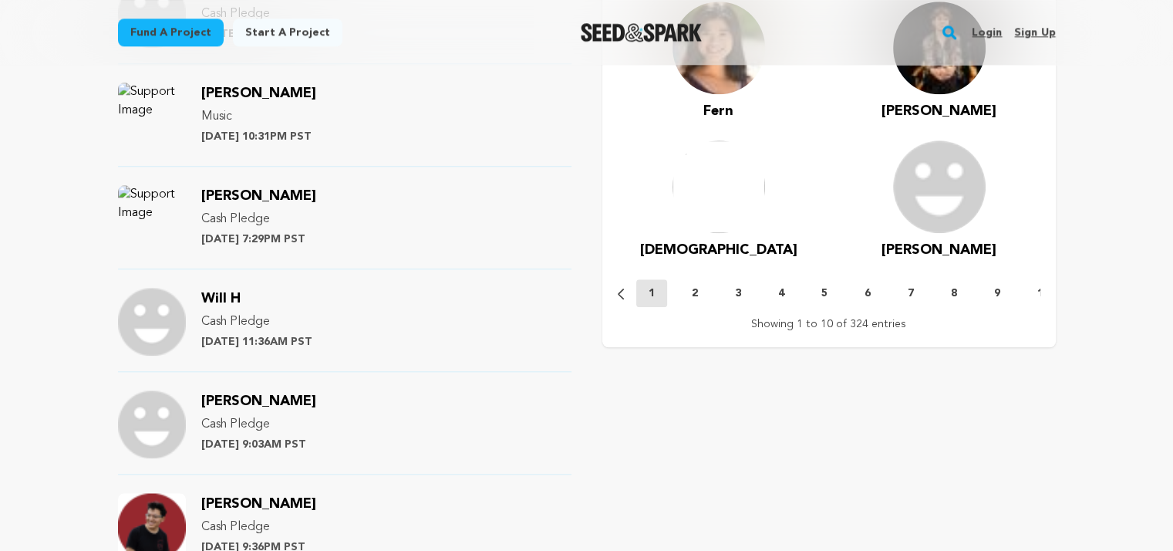
scroll to position [1697, 0]
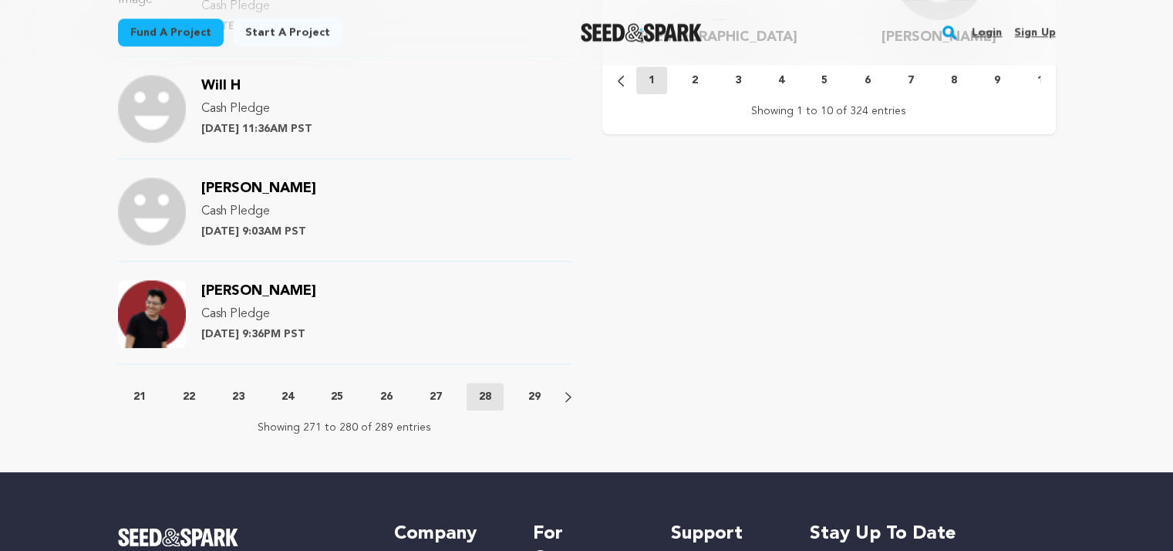
click at [532, 389] on p "29" at bounding box center [534, 396] width 12 height 15
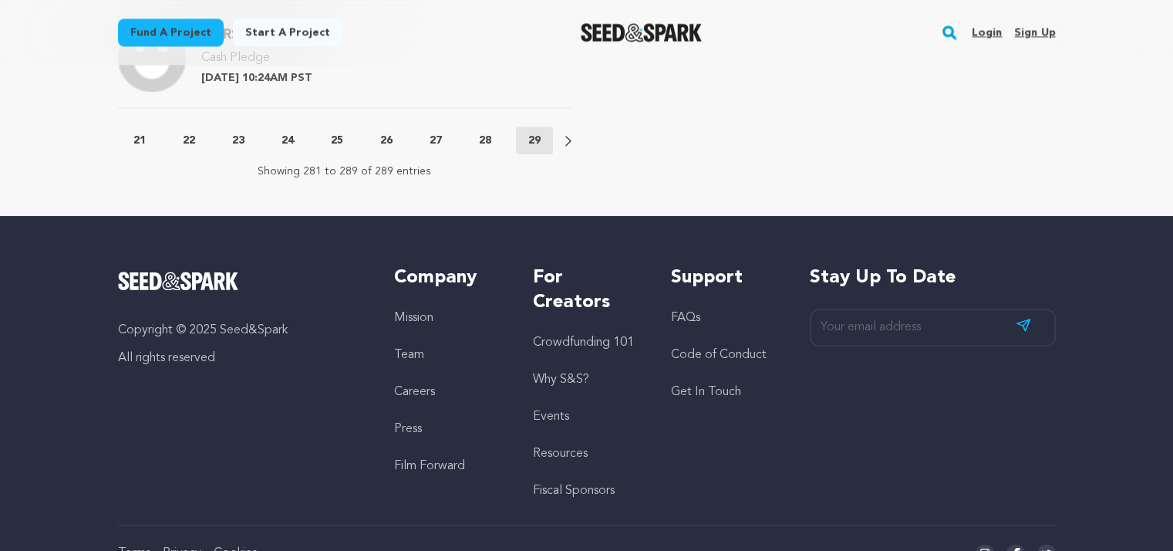
scroll to position [1851, 0]
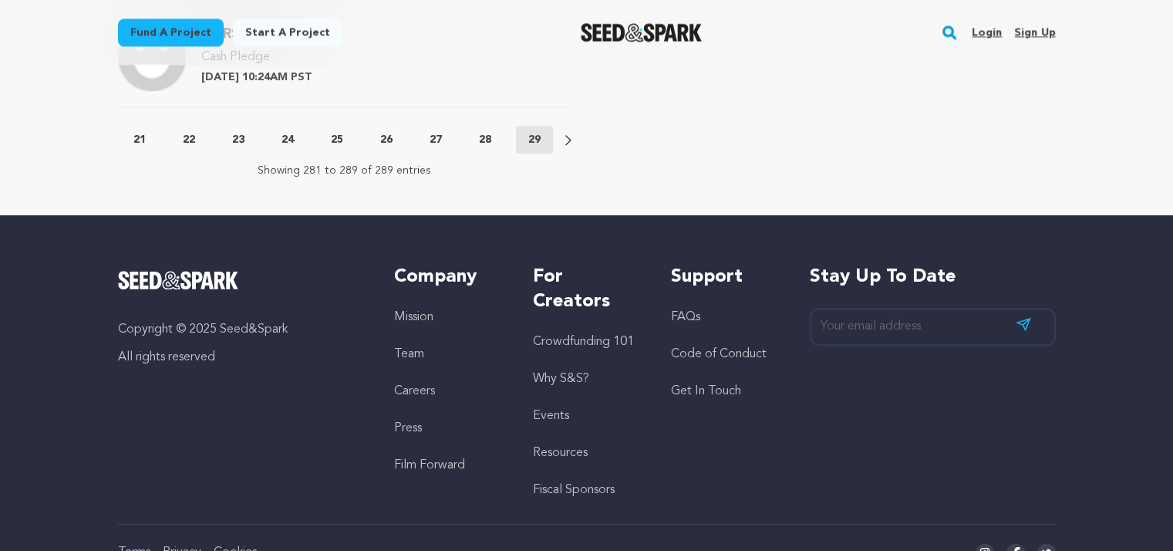
click at [506, 167] on nav "Previous 1 2 3 4 5 6 7 8 9 10 11 12 13 14 15 16 17 18 19 20 21 22 23 24 25 26" at bounding box center [345, 152] width 454 height 52
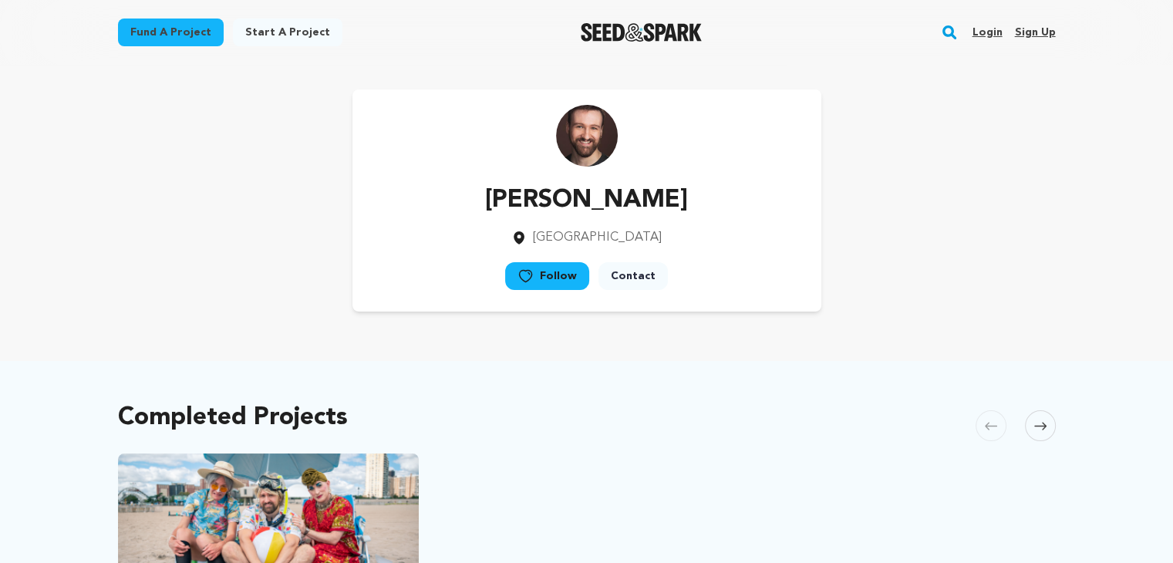
drag, startPoint x: 722, startPoint y: 212, endPoint x: 454, endPoint y: 201, distance: 268.7
click at [454, 201] on div "[PERSON_NAME] [GEOGRAPHIC_DATA] Follow Contact" at bounding box center [586, 200] width 469 height 222
copy p "Linus Ignatius"
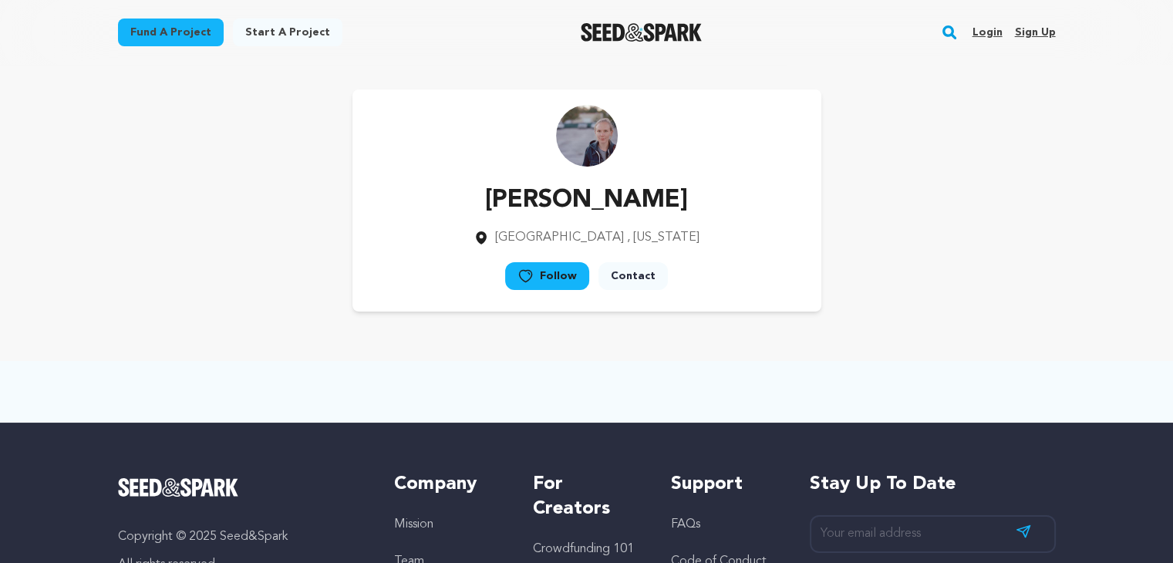
drag, startPoint x: 643, startPoint y: 204, endPoint x: 466, endPoint y: 208, distance: 176.7
click at [466, 208] on div "Mira Lippold-Johnson Los Angeles , California Follow" at bounding box center [586, 200] width 469 height 222
copy p "Mira Lippold-Johnson"
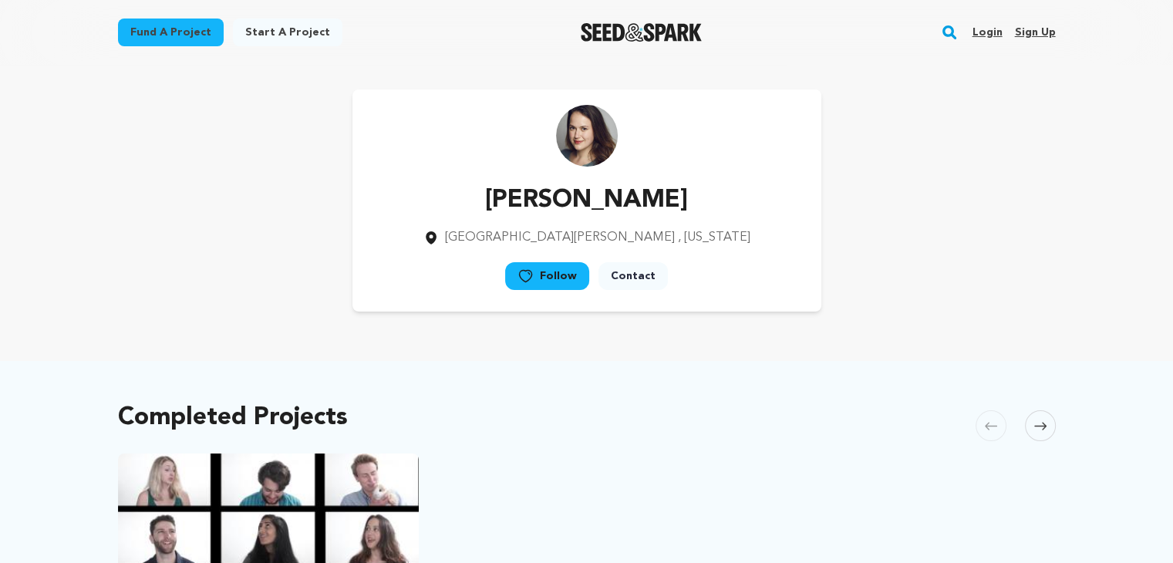
drag, startPoint x: 707, startPoint y: 217, endPoint x: 482, endPoint y: 205, distance: 224.8
click at [482, 205] on div "[PERSON_NAME] [GEOGRAPHIC_DATA] , [US_STATE] Follow" at bounding box center [586, 200] width 469 height 222
copy p "Shannon GIbbs"
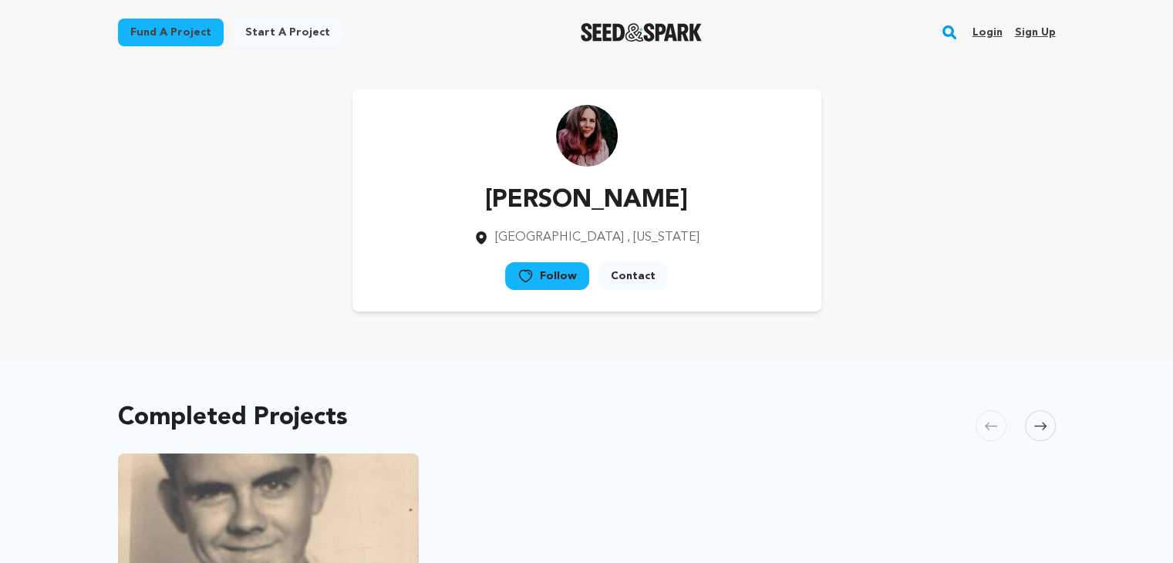
drag, startPoint x: 673, startPoint y: 210, endPoint x: 496, endPoint y: 206, distance: 176.7
click at [496, 206] on div "Allex Tarr Los Angeles , California Follow" at bounding box center [586, 200] width 469 height 222
copy p "Allex Tarr"
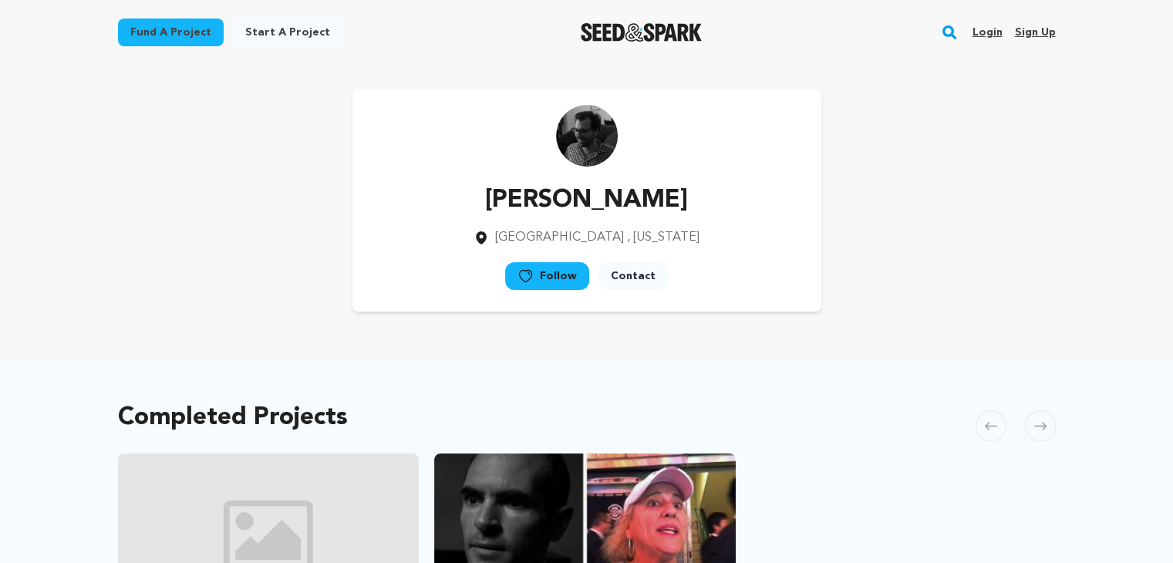
drag, startPoint x: 679, startPoint y: 219, endPoint x: 504, endPoint y: 201, distance: 176.1
click at [504, 201] on div "[PERSON_NAME] [GEOGRAPHIC_DATA] , [US_STATE] Follow" at bounding box center [586, 200] width 469 height 222
click at [504, 201] on p "[PERSON_NAME]" at bounding box center [587, 200] width 226 height 37
drag, startPoint x: 503, startPoint y: 201, endPoint x: 651, endPoint y: 197, distance: 148.1
click at [652, 196] on p "[PERSON_NAME]" at bounding box center [587, 200] width 226 height 37
